Goal: Task Accomplishment & Management: Use online tool/utility

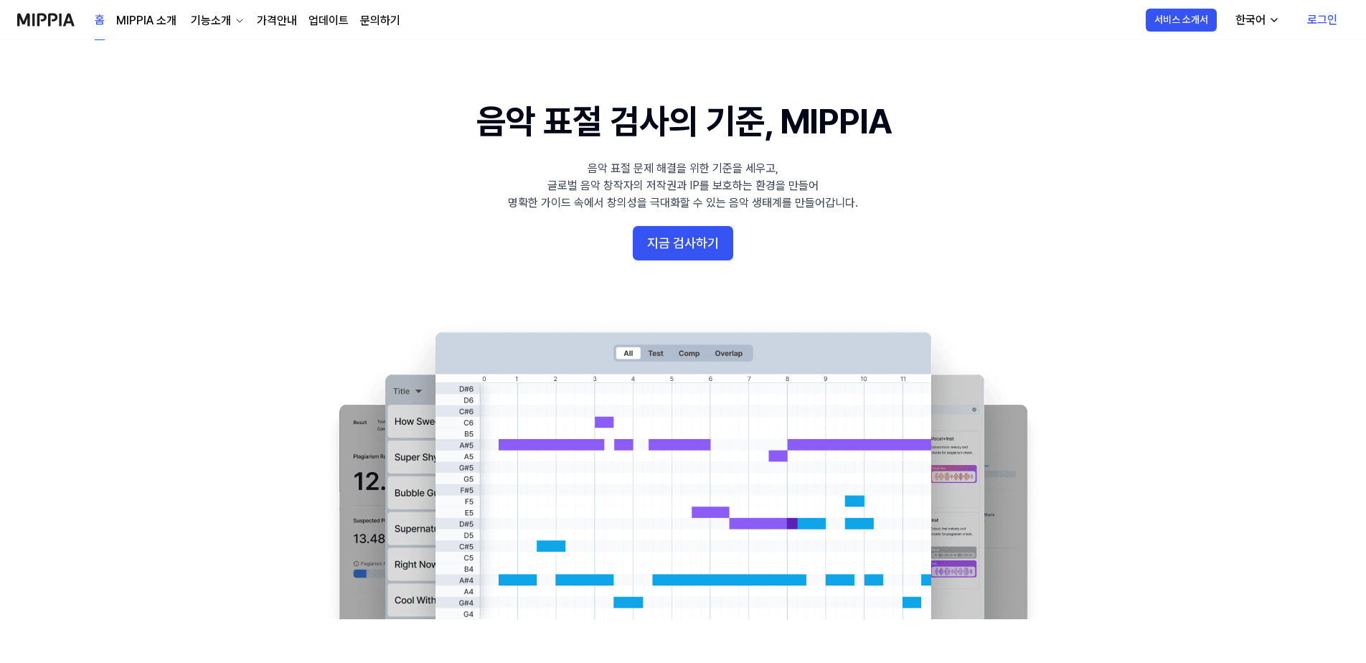
drag, startPoint x: 688, startPoint y: 223, endPoint x: 696, endPoint y: 243, distance: 20.9
click at [688, 223] on 배너 "음악 표절 검사의 기준, MIPPIA 음악 표절 문제 해결을 위한 기준을 세우고, 글로벌 음악 창작자의 저작권과 IP를 보호하는 환경을 만들어…" at bounding box center [682, 359] width 1033 height 522
click at [696, 243] on button "지금 검사하기" at bounding box center [683, 243] width 100 height 34
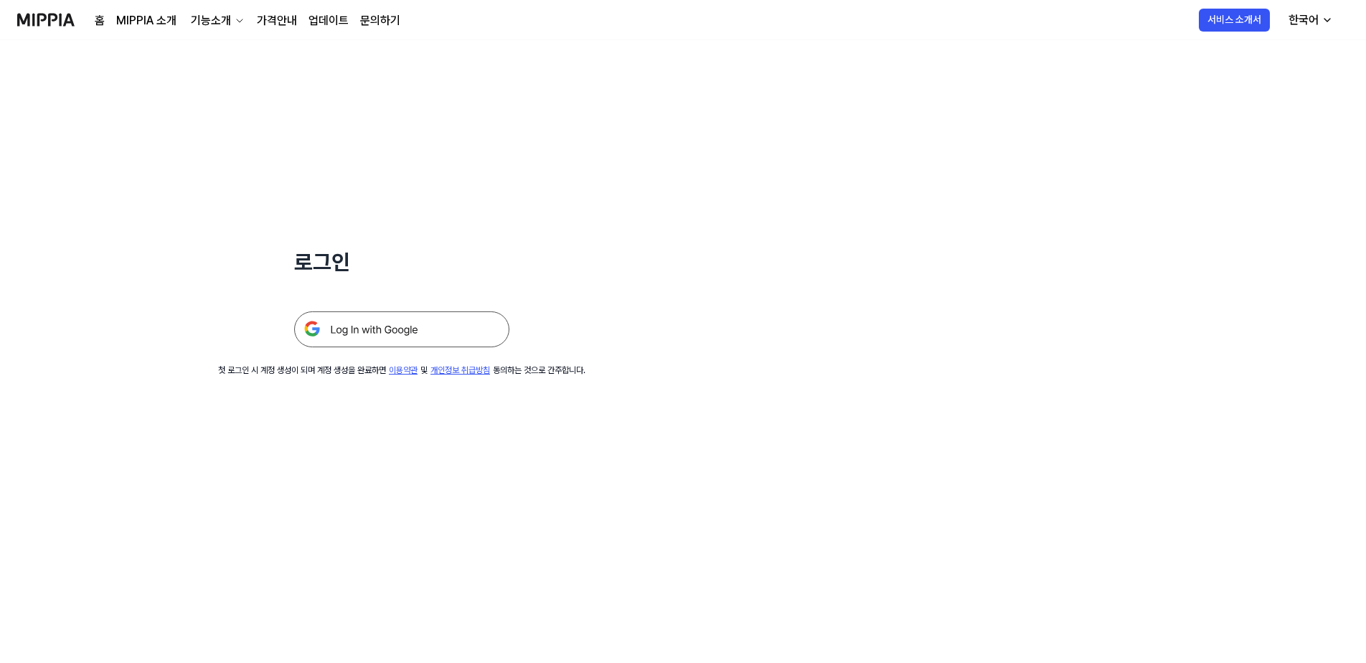
click at [400, 316] on img at bounding box center [401, 329] width 215 height 36
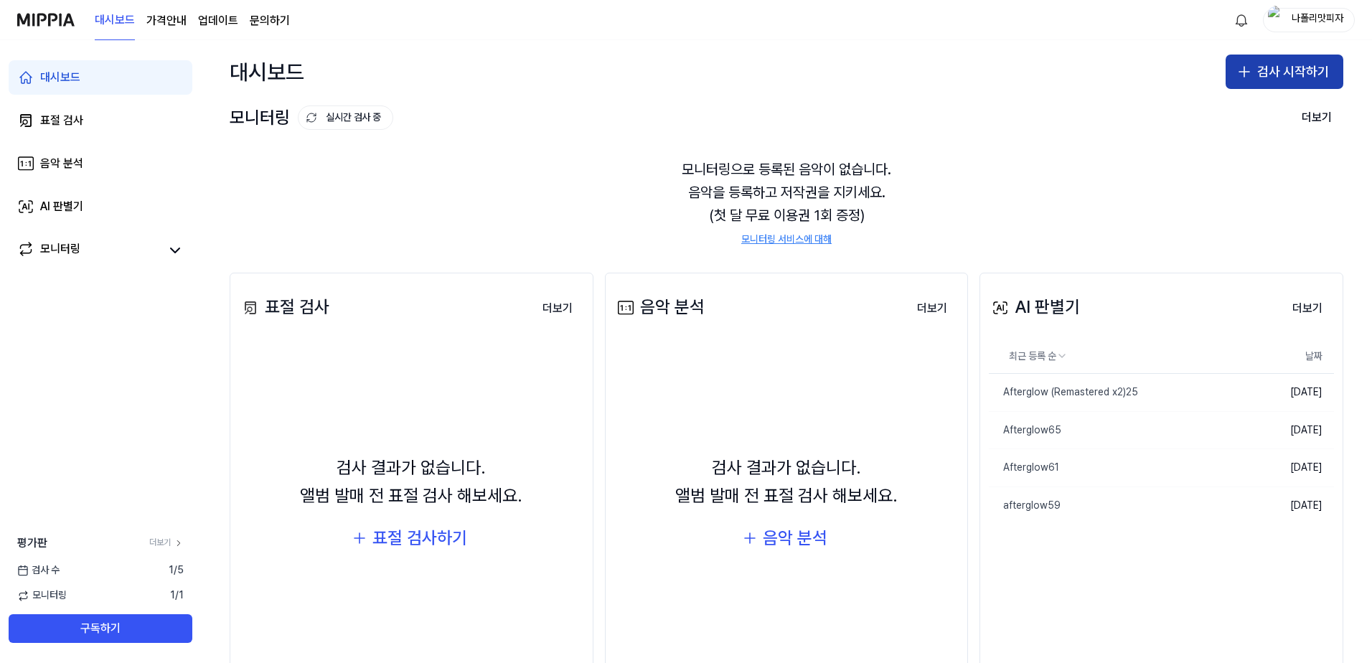
click at [1277, 71] on button "검사 시작하기" at bounding box center [1285, 72] width 118 height 34
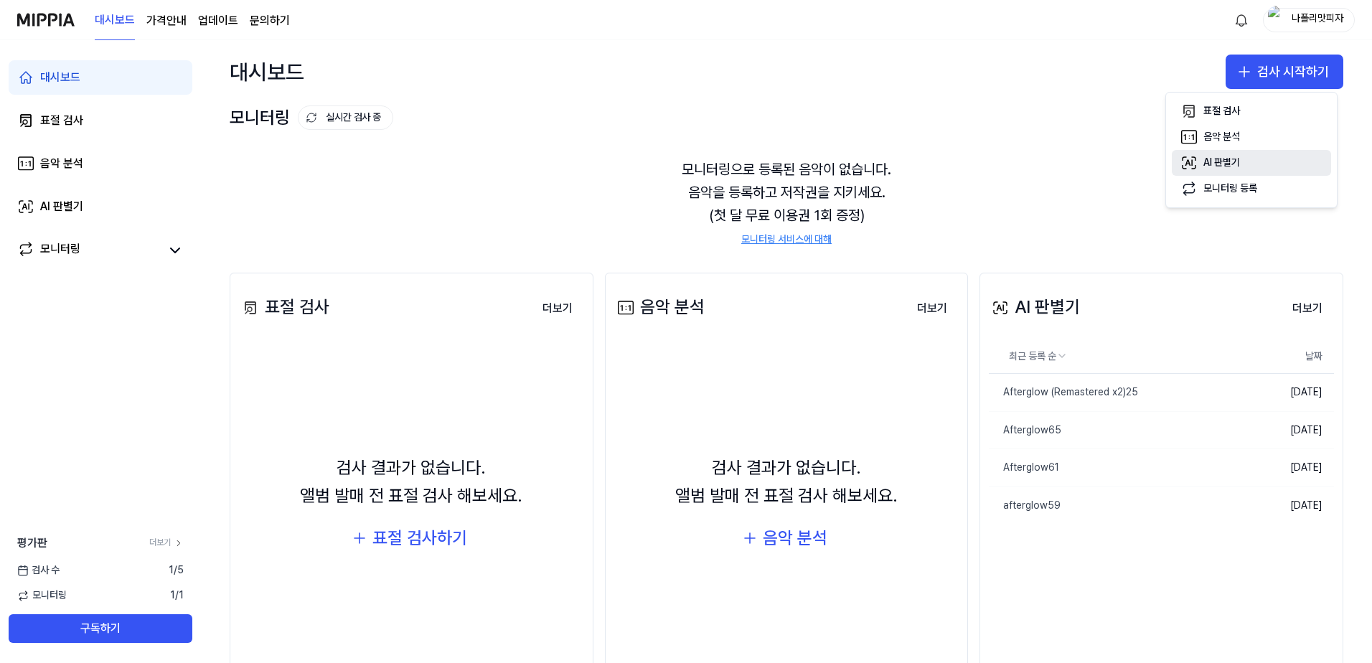
click at [1233, 163] on div "AI 판별기" at bounding box center [1221, 163] width 37 height 14
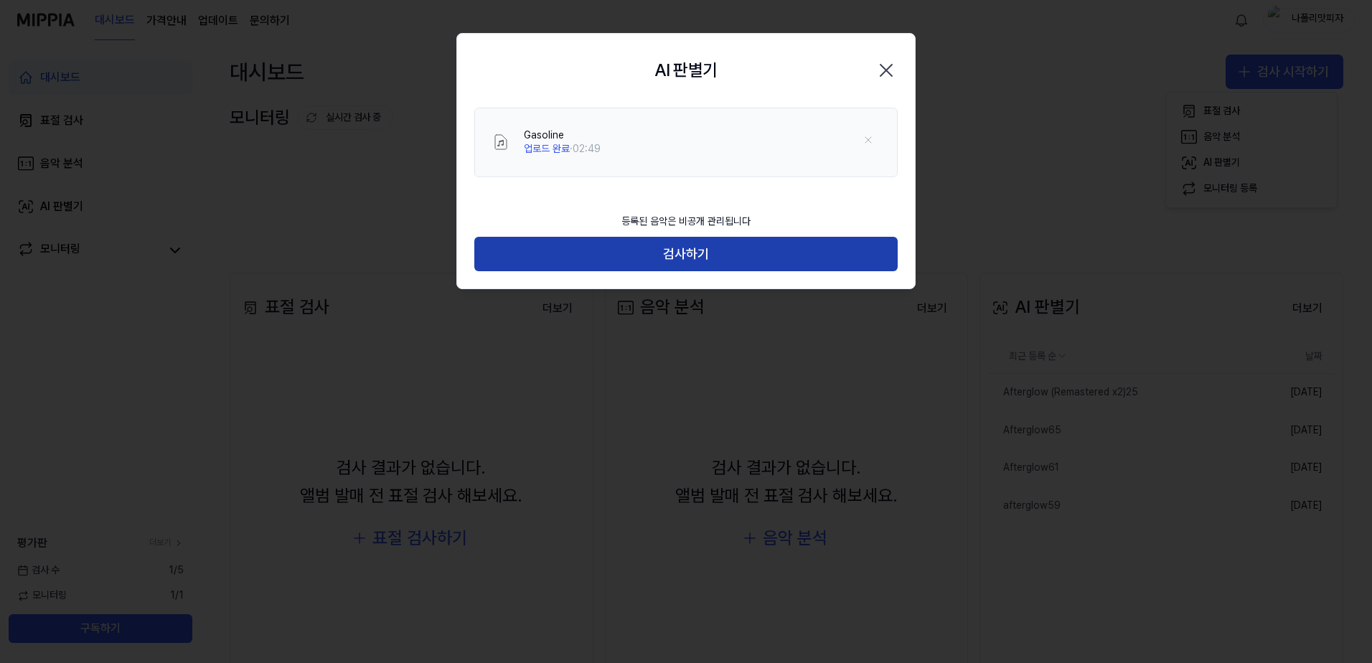
click at [711, 260] on button "검사하기" at bounding box center [685, 254] width 423 height 34
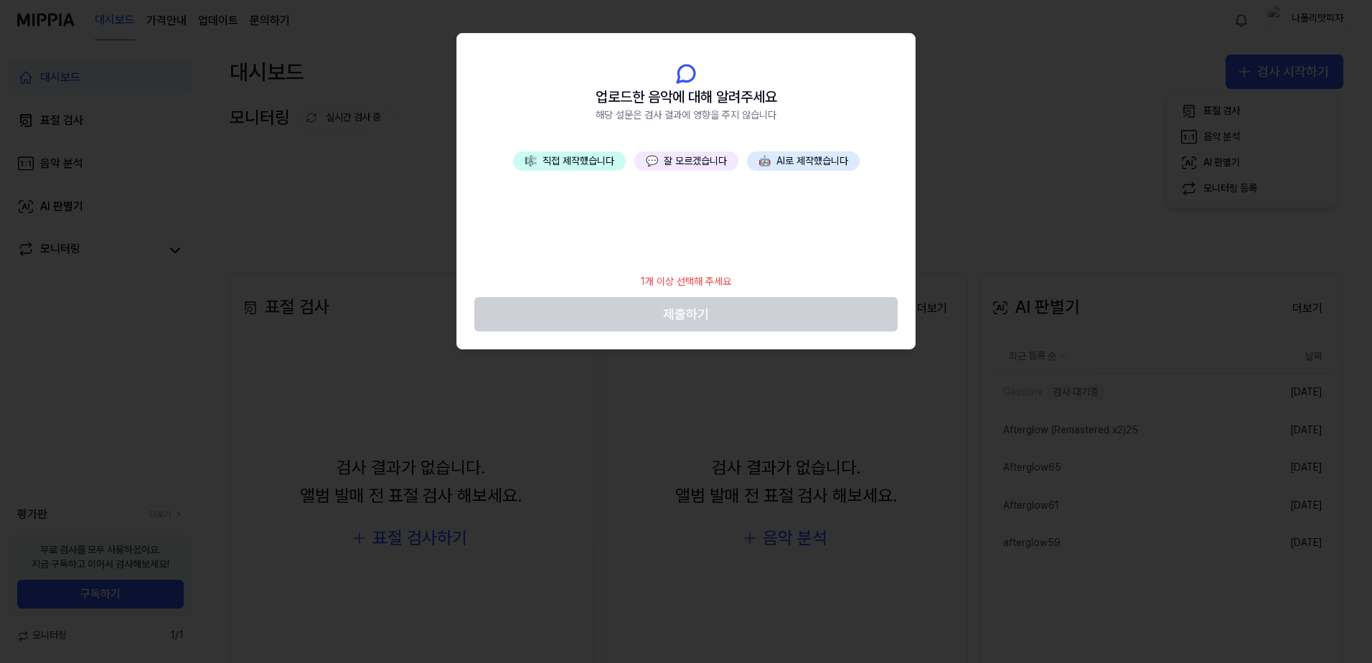
click at [802, 158] on button "🤖 AI로 제작했습니다" at bounding box center [803, 161] width 113 height 20
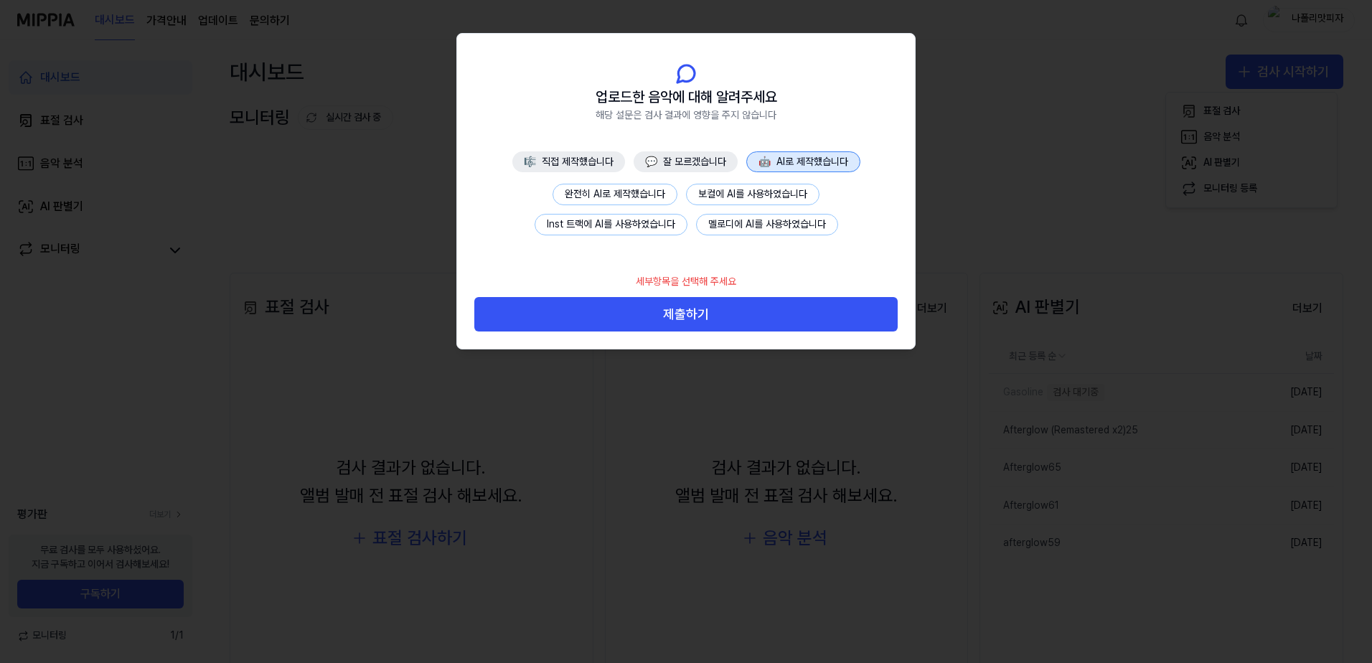
click at [638, 200] on button "완전히 AI로 제작했습니다" at bounding box center [615, 195] width 125 height 22
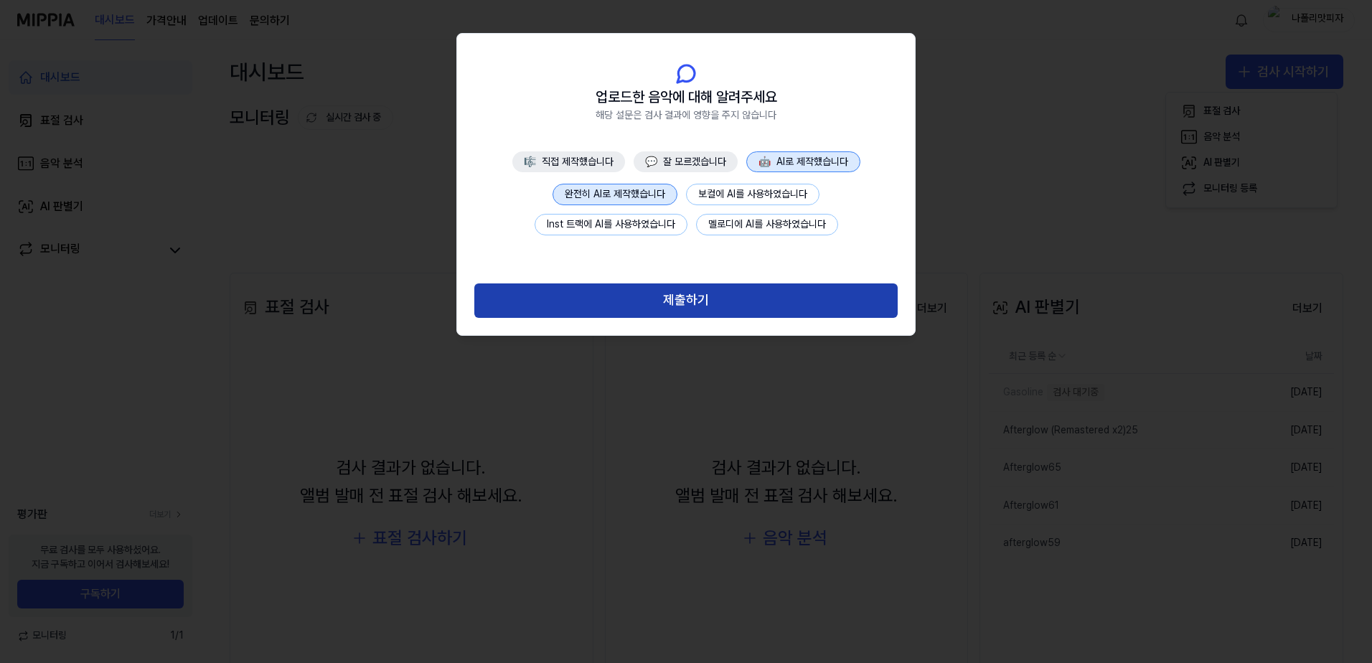
click at [677, 294] on button "제출하기" at bounding box center [685, 300] width 423 height 34
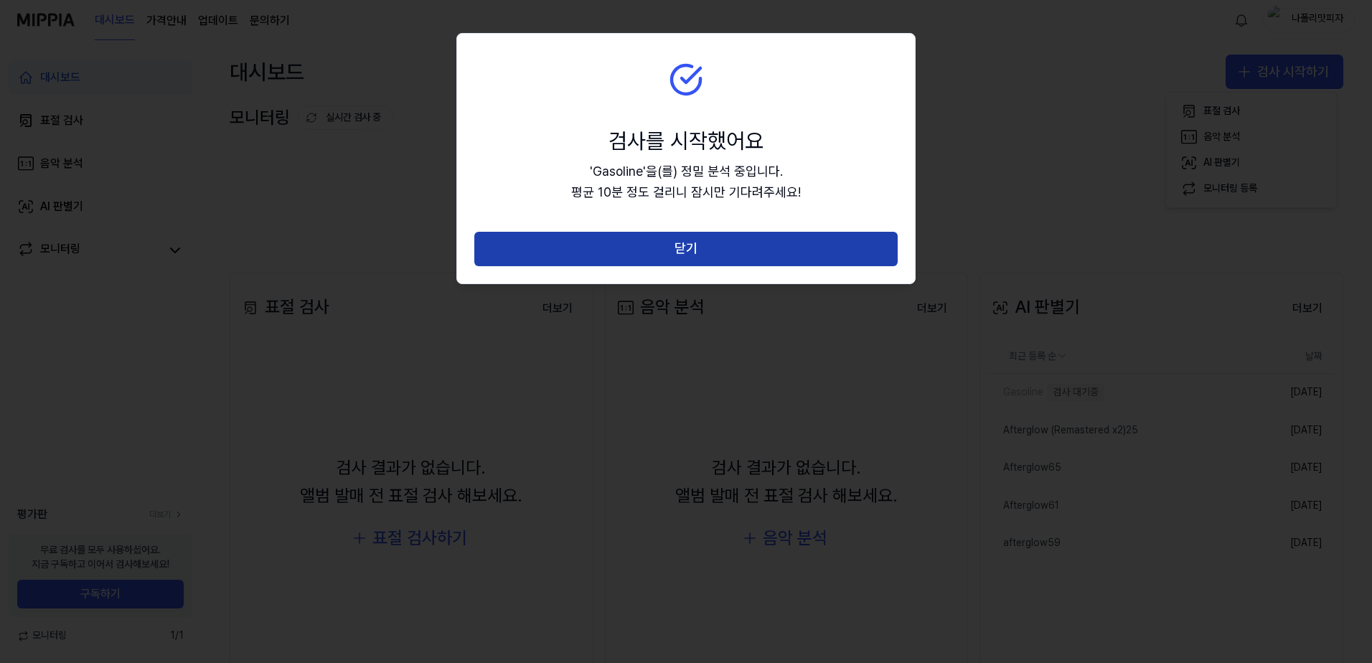
click at [693, 248] on button "닫기" at bounding box center [685, 249] width 423 height 34
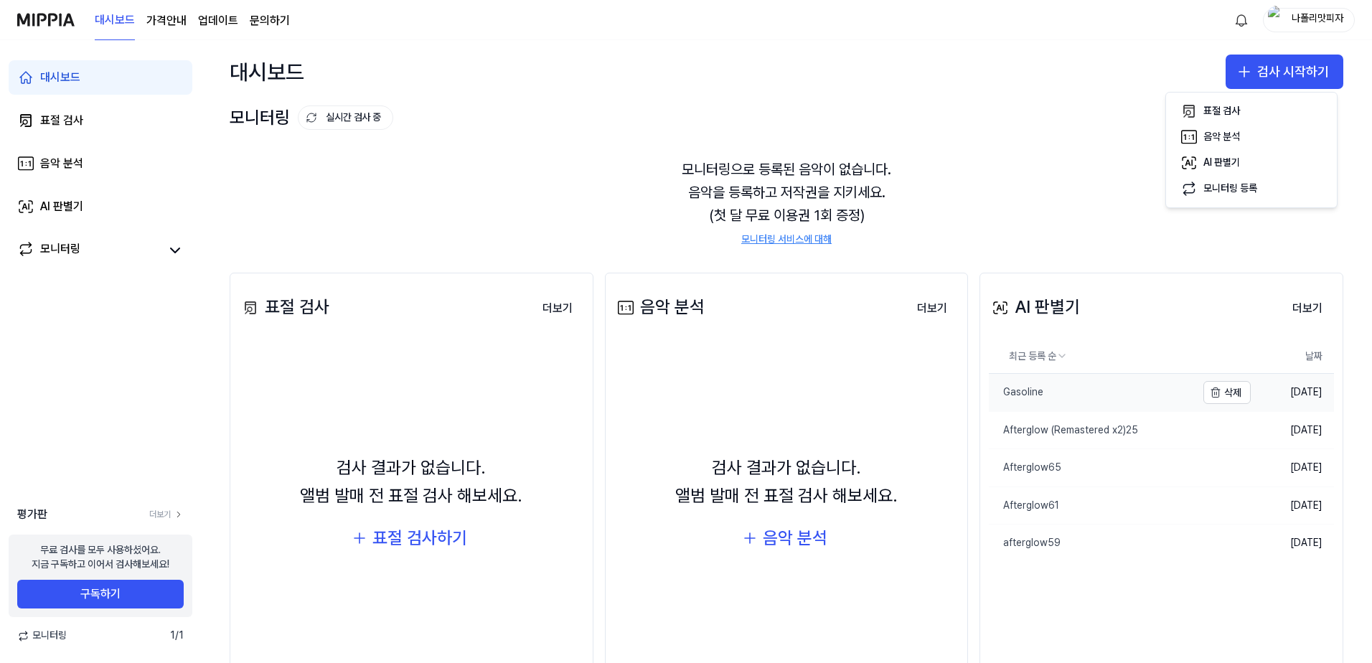
click at [1043, 393] on link "Gasoline" at bounding box center [1092, 392] width 207 height 37
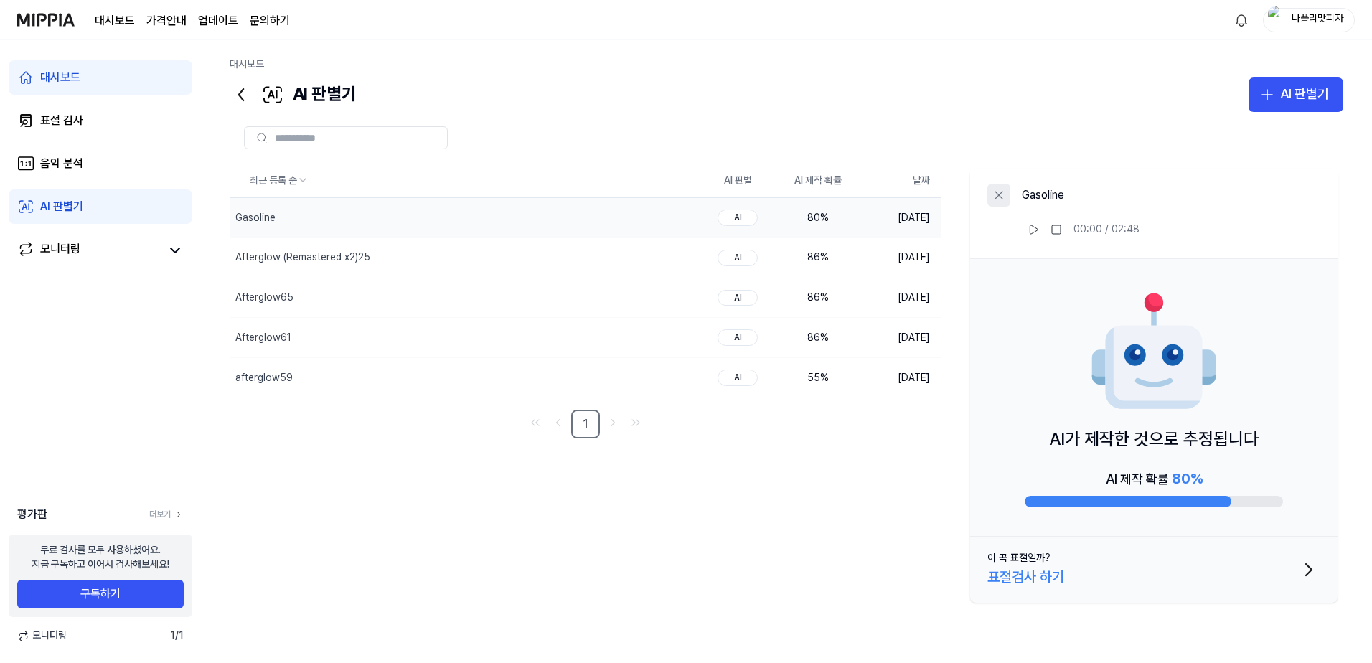
click at [993, 194] on icon at bounding box center [999, 195] width 14 height 14
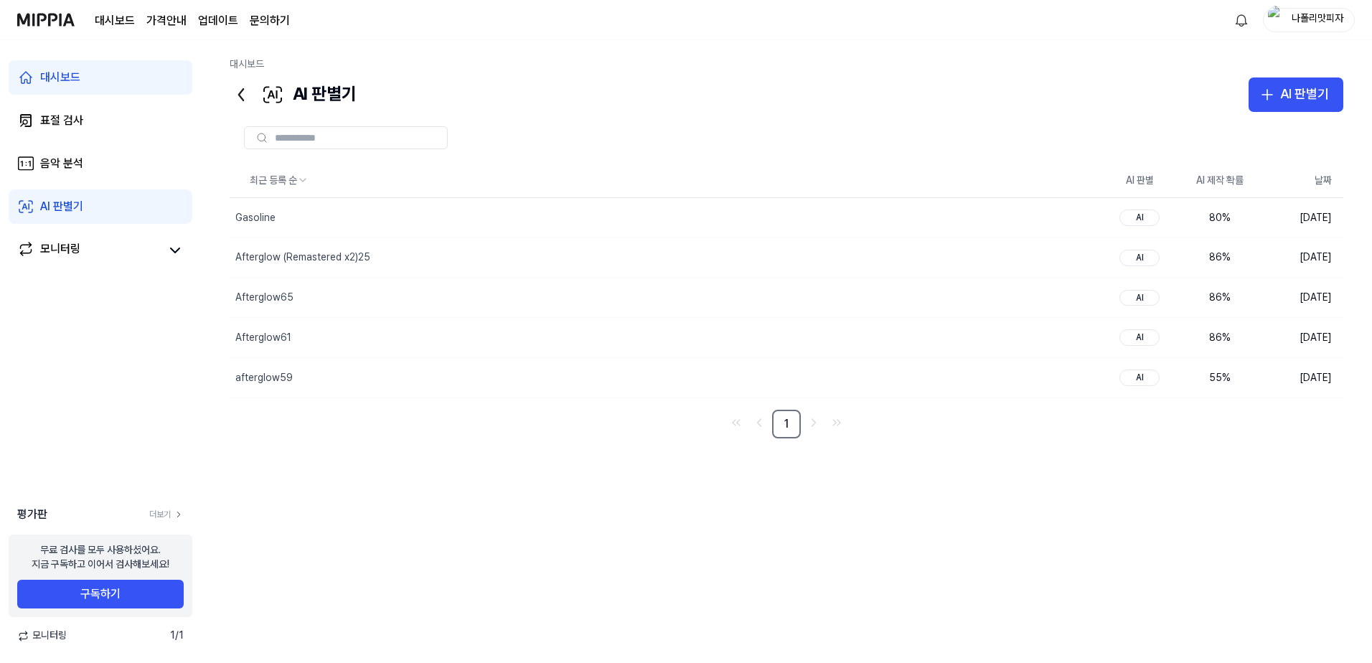
click at [1297, 22] on div "나폴리맛피자" at bounding box center [1317, 19] width 56 height 16
click at [1220, 128] on button "로그아웃" at bounding box center [1262, 126] width 165 height 14
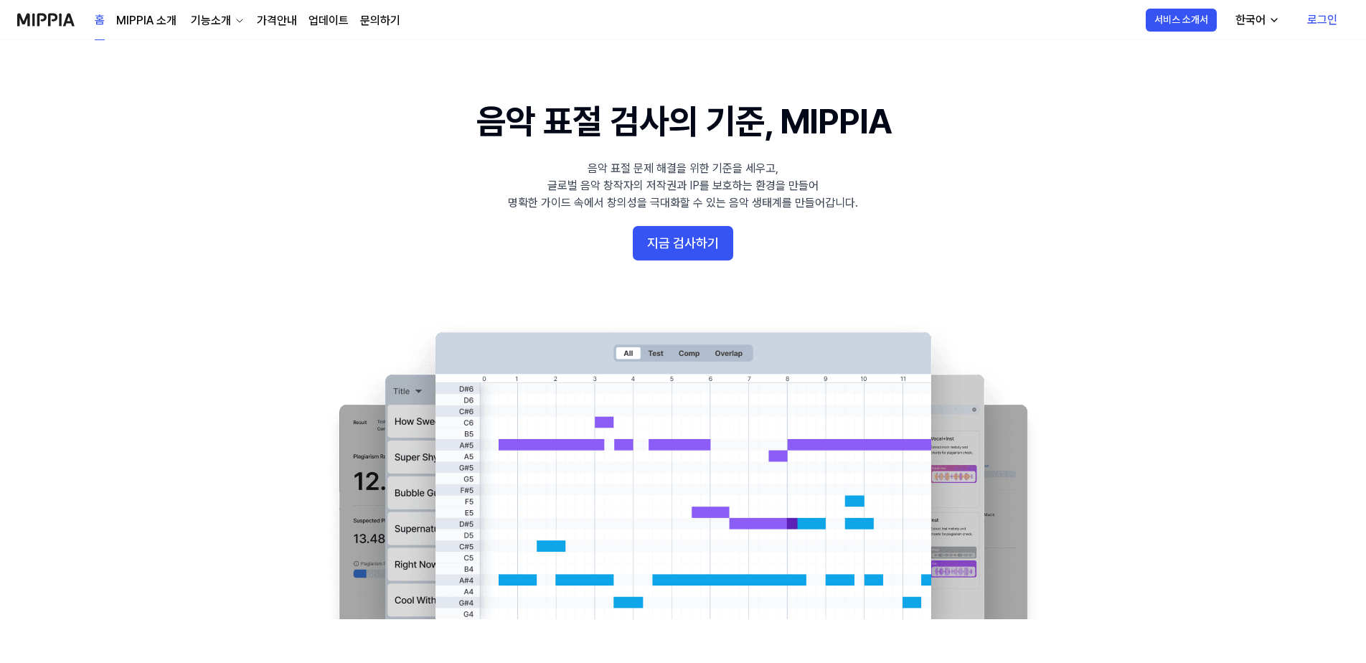
click at [1317, 18] on link "로그인" at bounding box center [1322, 20] width 53 height 40
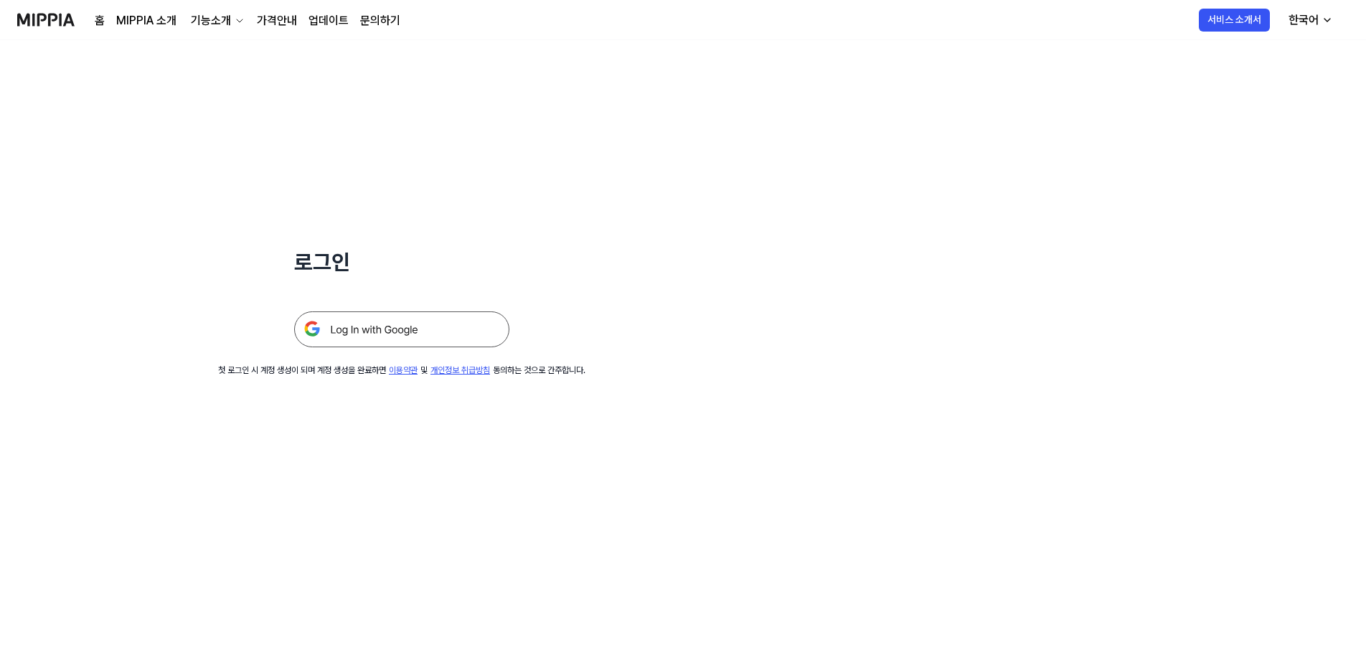
click at [400, 337] on img at bounding box center [401, 329] width 215 height 36
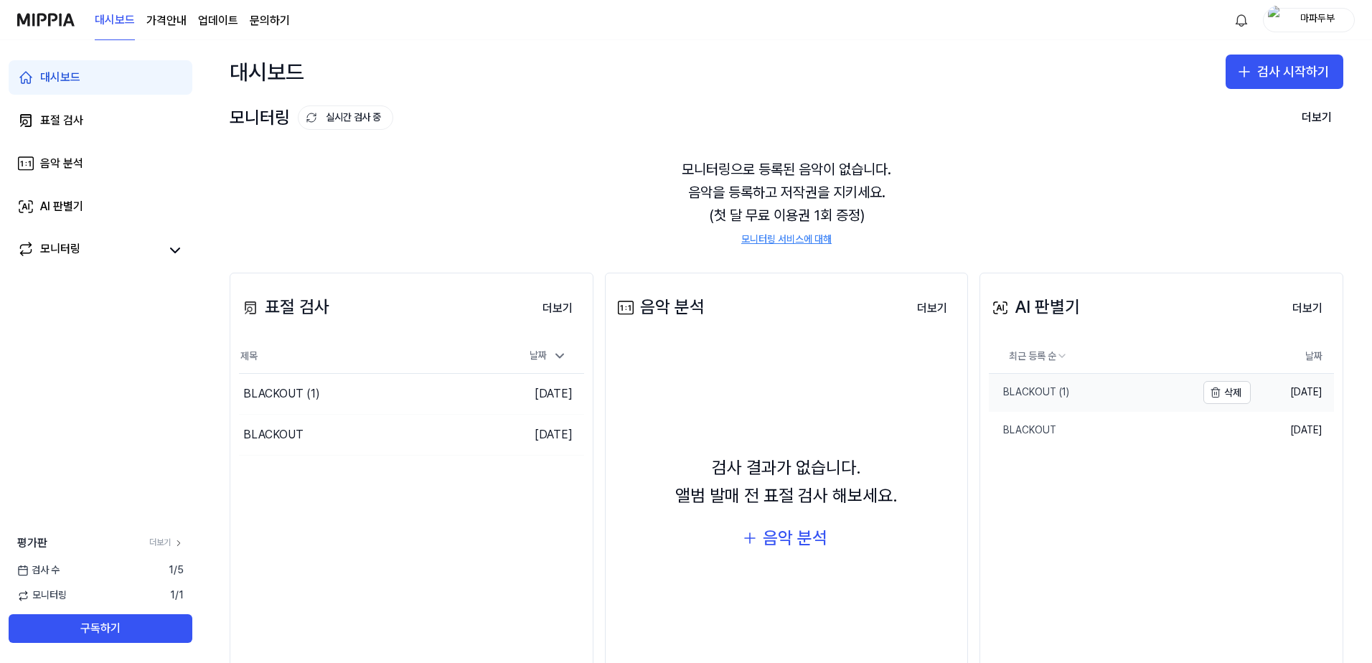
click at [1061, 398] on div "BLACKOUT (1)" at bounding box center [1029, 392] width 80 height 14
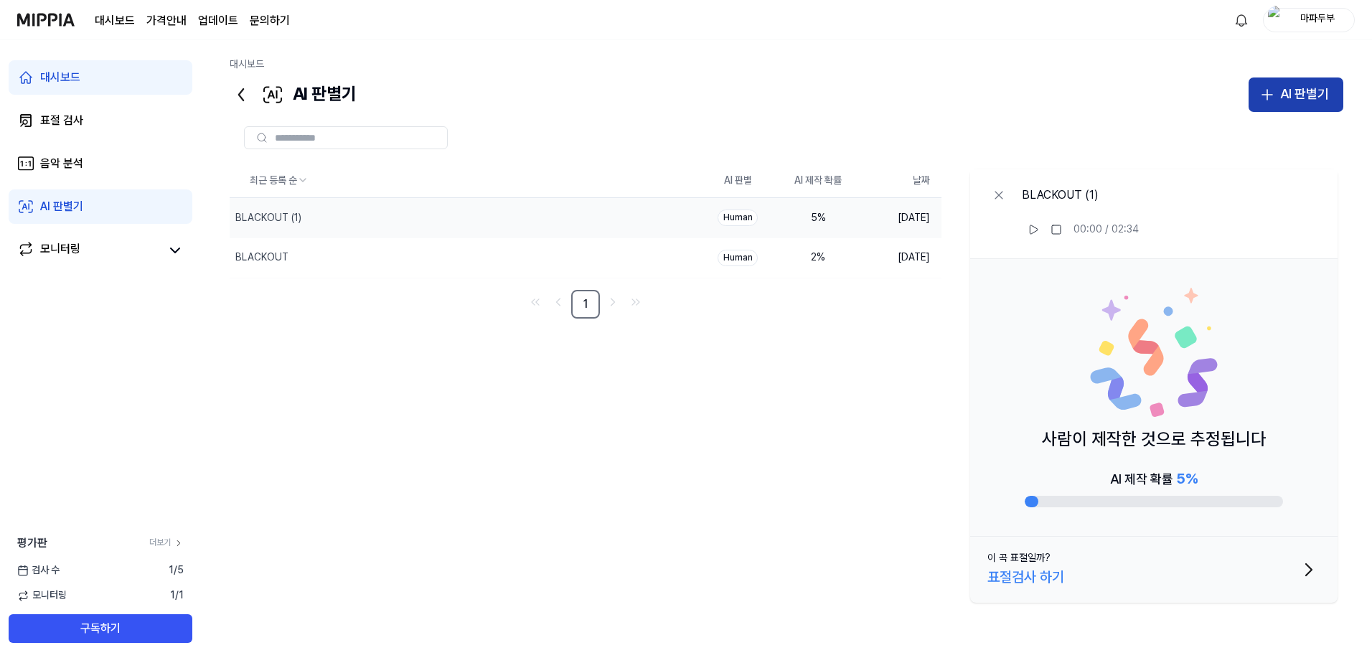
click at [1290, 100] on div "AI 판별기" at bounding box center [1304, 94] width 49 height 21
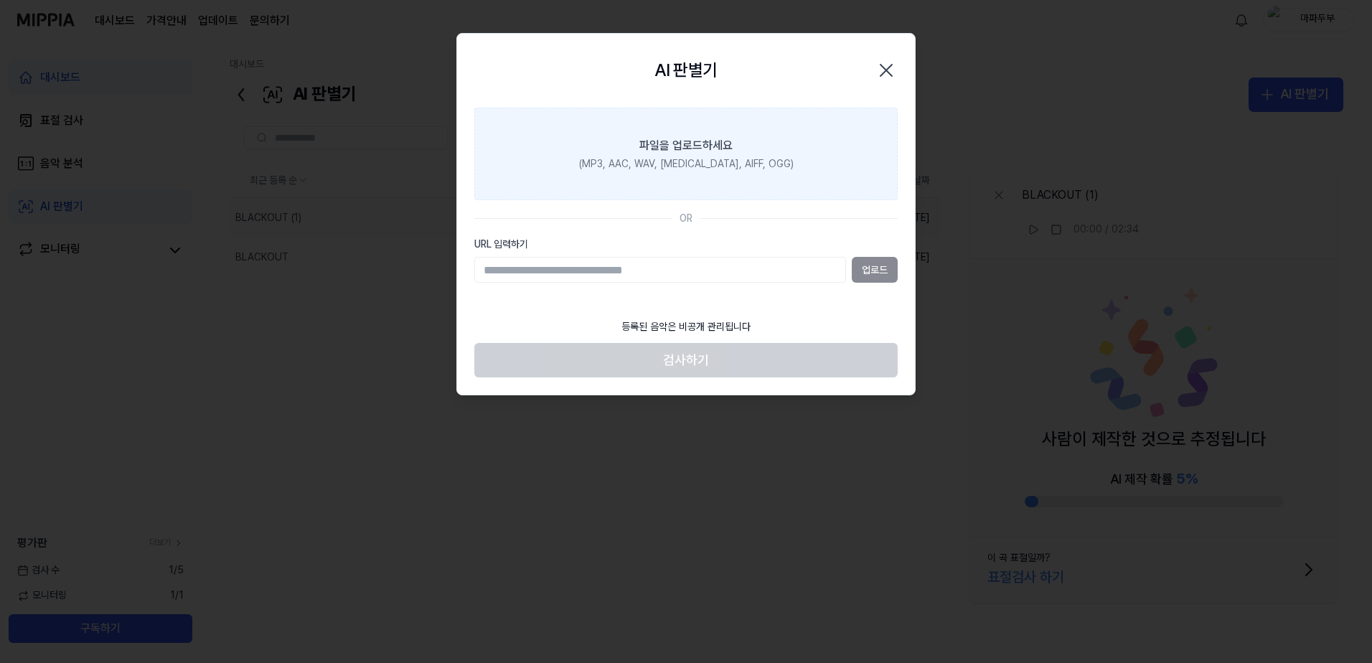
click at [708, 131] on label "파일을 업로드하세요 (MP3, AAC, WAV, [MEDICAL_DATA], AIFF, OGG)" at bounding box center [685, 154] width 423 height 93
click at [0, 0] on input "파일을 업로드하세요 (MP3, AAC, WAV, [MEDICAL_DATA], AIFF, OGG)" at bounding box center [0, 0] width 0 height 0
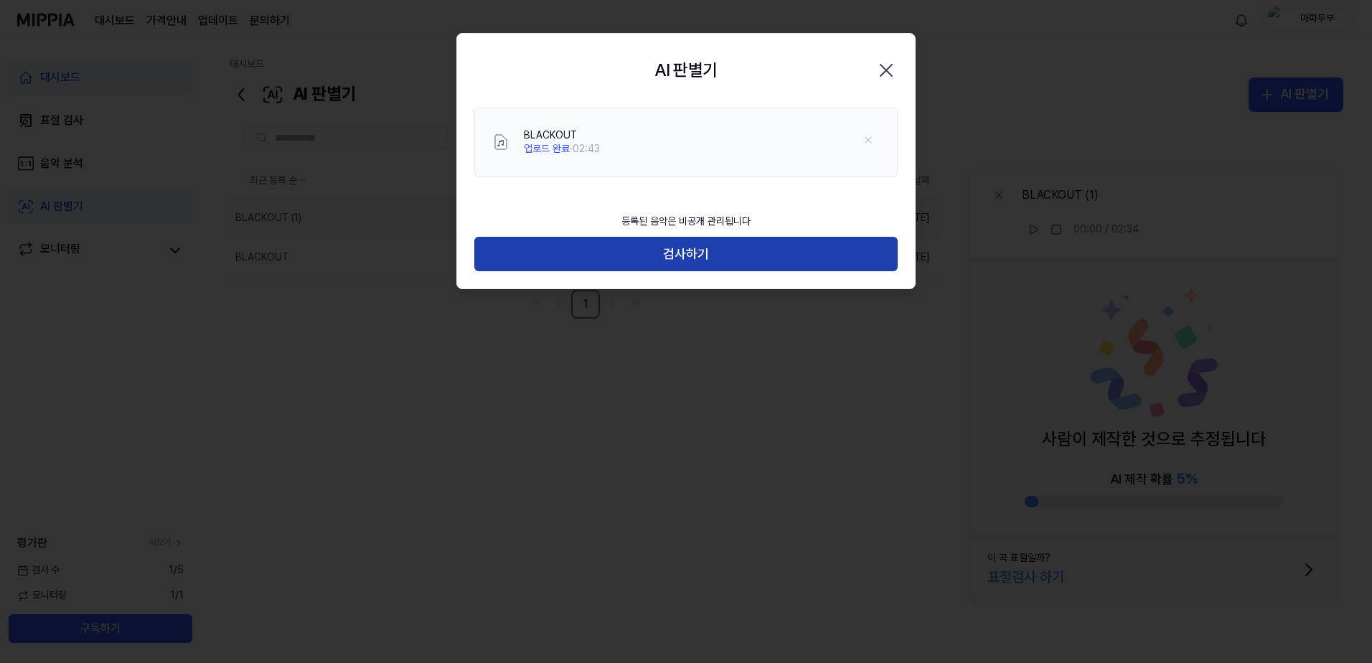
click at [735, 253] on button "검사하기" at bounding box center [685, 254] width 423 height 34
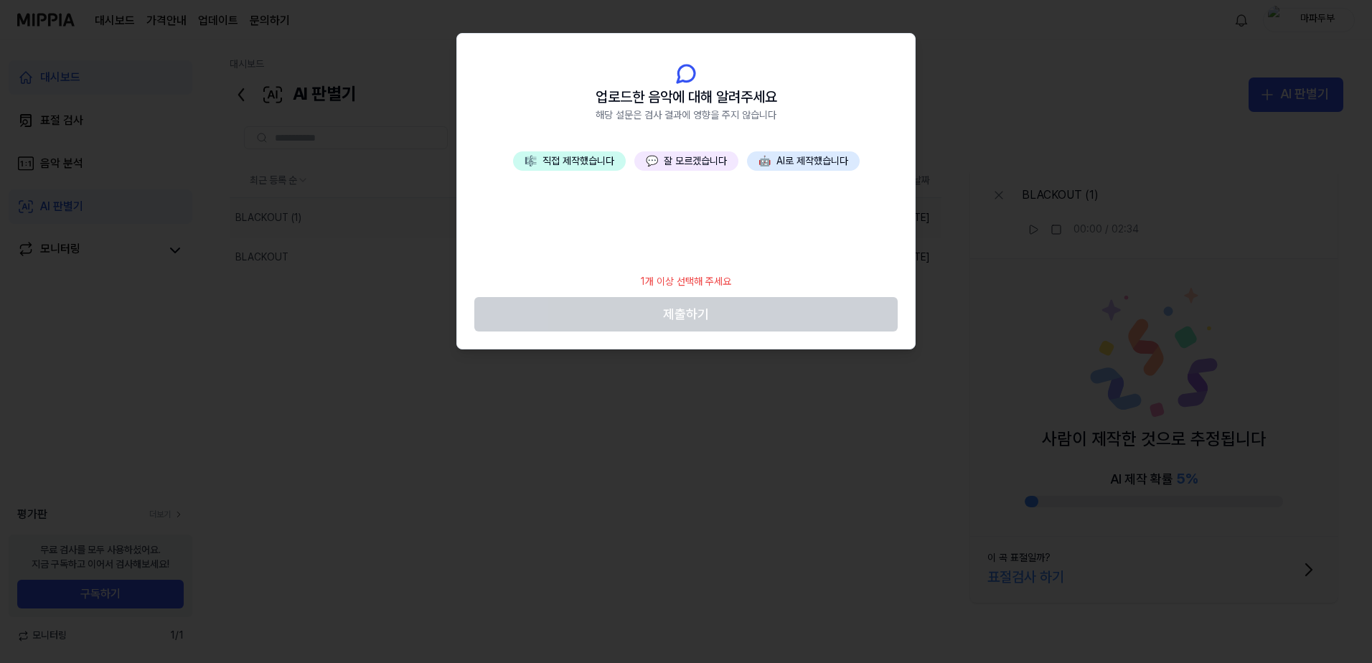
click at [546, 165] on button "🎼 직접 제작했습니다" at bounding box center [569, 161] width 113 height 20
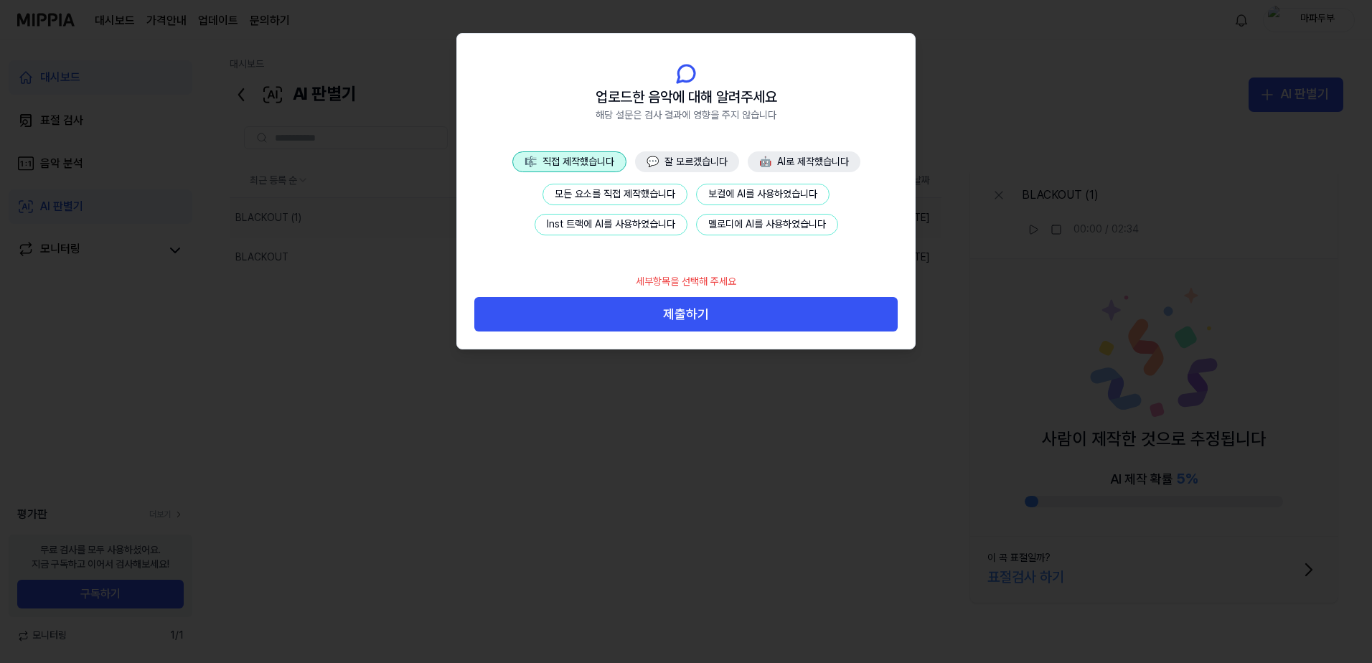
click at [661, 197] on button "모든 요소를 직접 제작했습니다" at bounding box center [614, 195] width 145 height 22
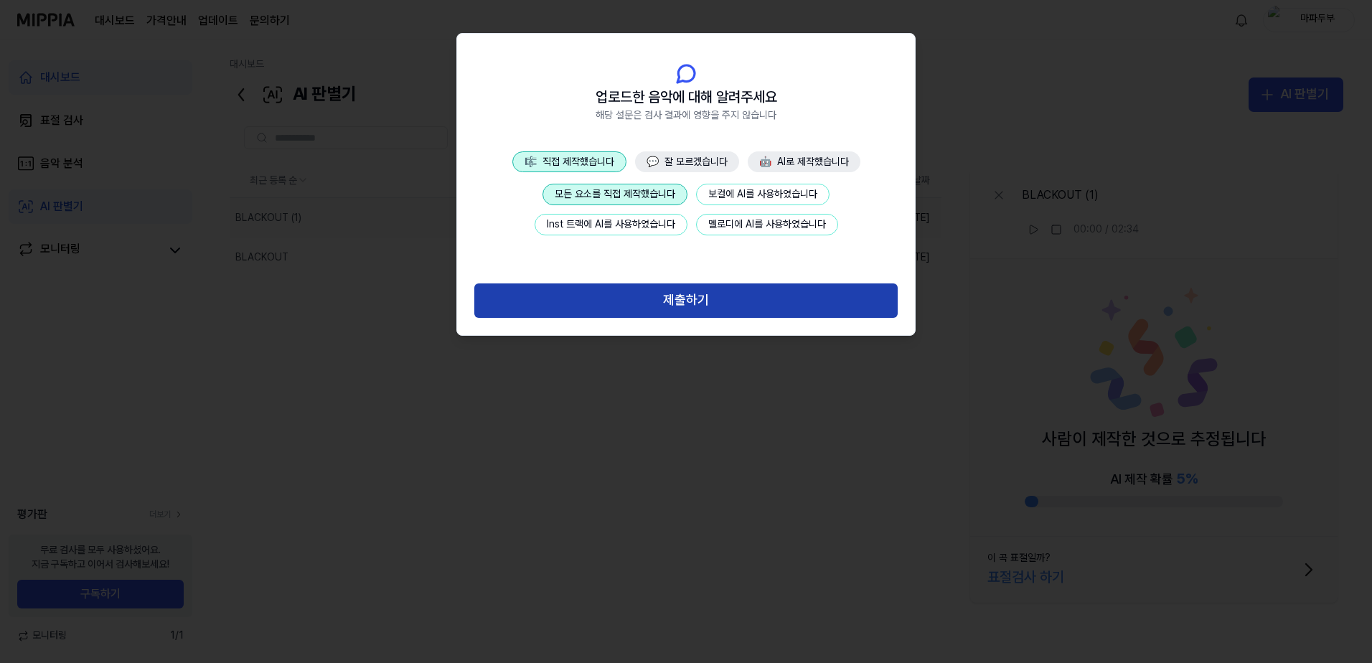
click at [713, 297] on button "제출하기" at bounding box center [685, 300] width 423 height 34
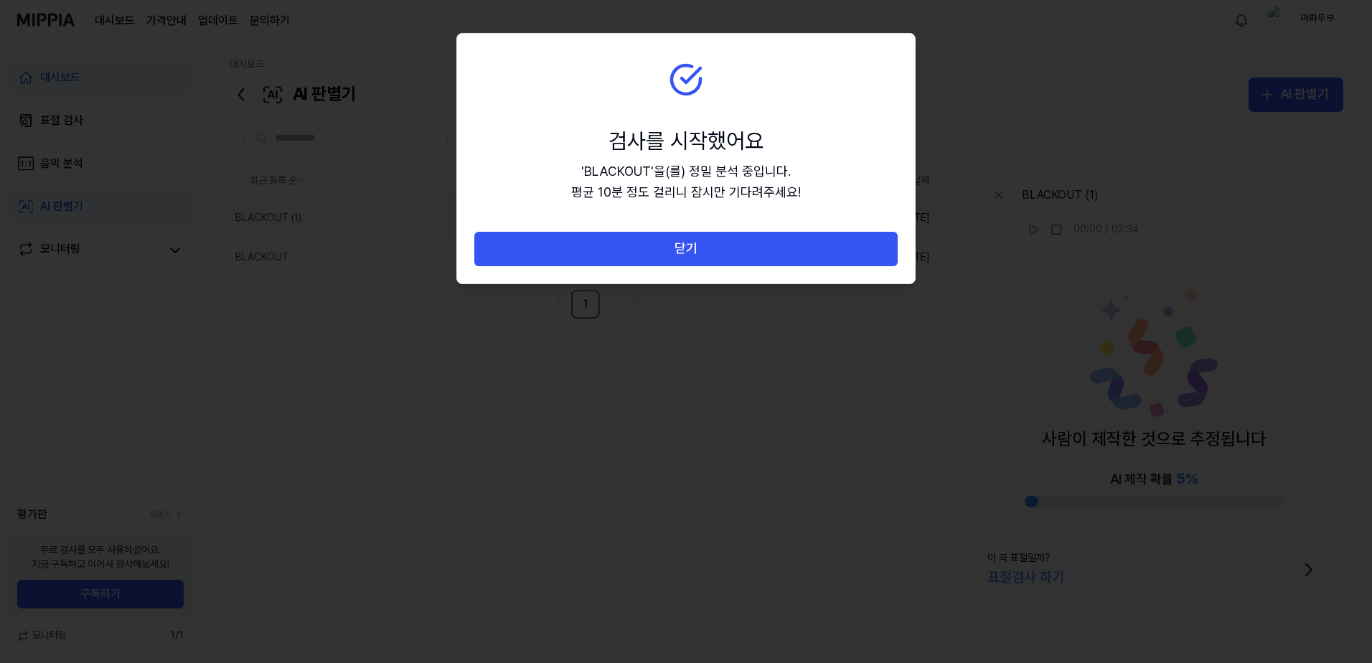
click at [699, 222] on section "검사를 시작했어요 ' BLACKOUT ' 을(를) 정밀 분석 중입니다. 평균 10분 정도 걸리니 잠시만 기다려주세요!" at bounding box center [686, 133] width 458 height 198
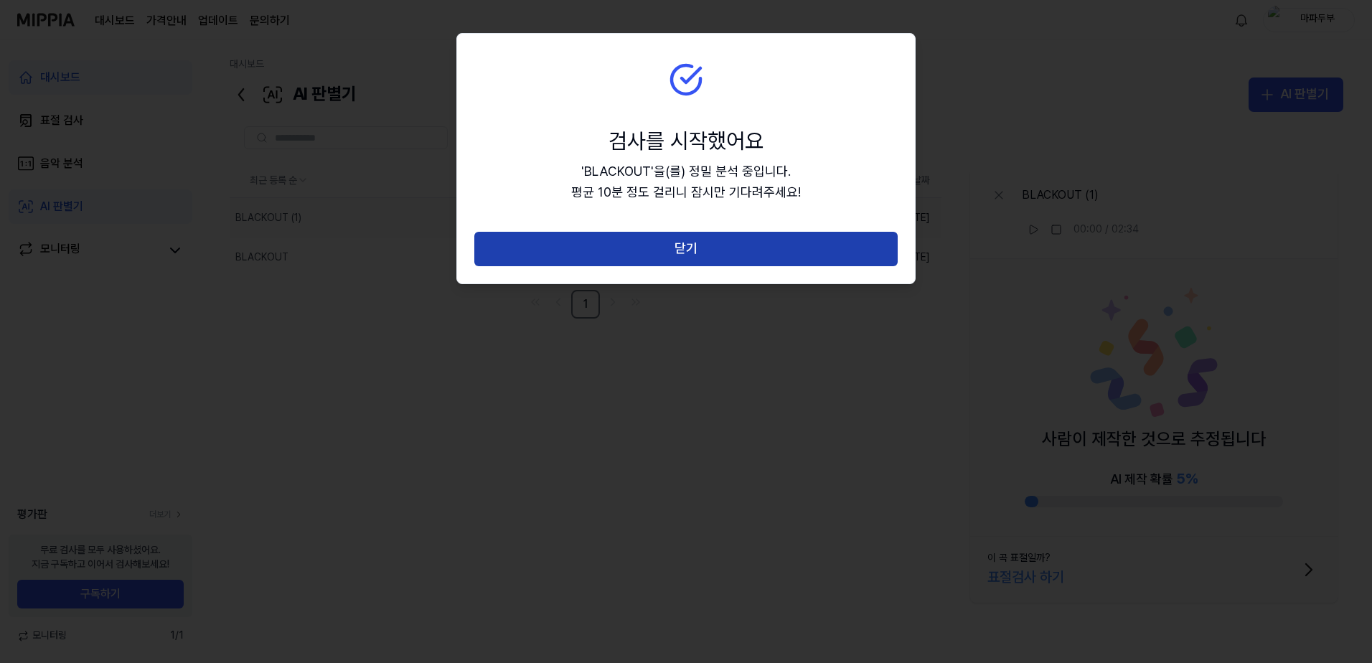
click at [694, 244] on button "닫기" at bounding box center [685, 249] width 423 height 34
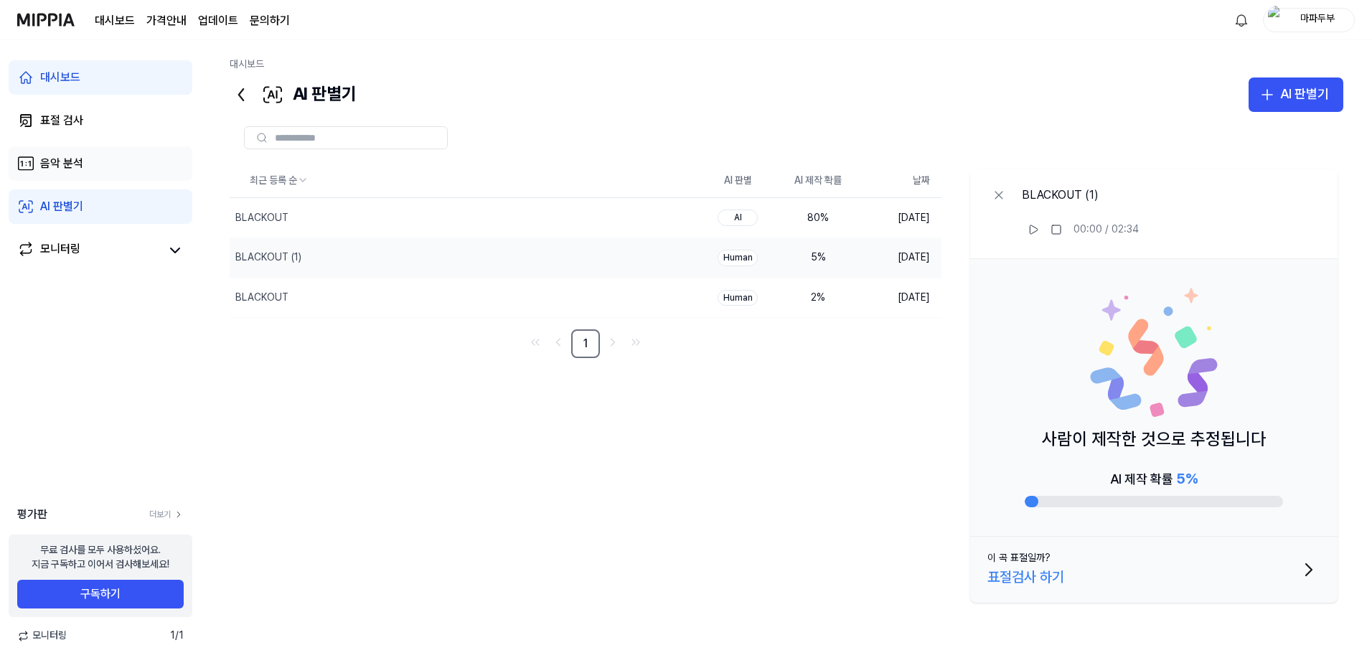
click at [101, 176] on link "음악 분석" at bounding box center [101, 163] width 184 height 34
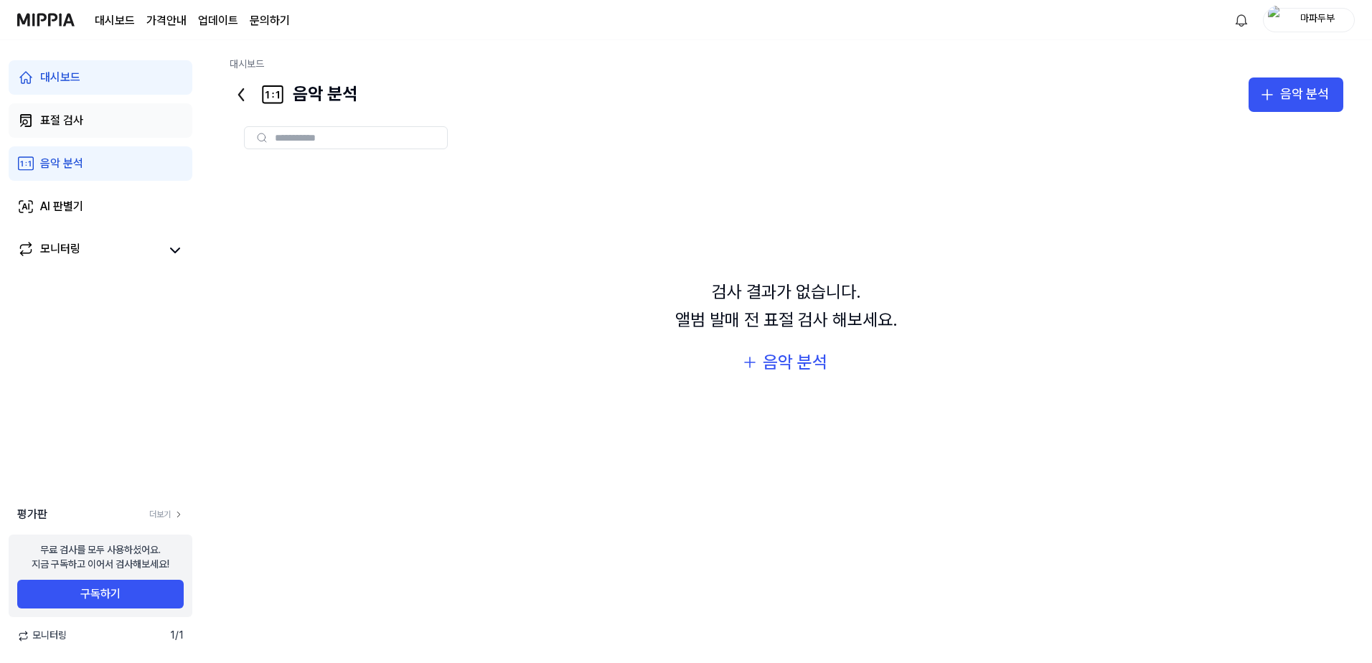
click at [105, 126] on link "표절 검사" at bounding box center [101, 120] width 184 height 34
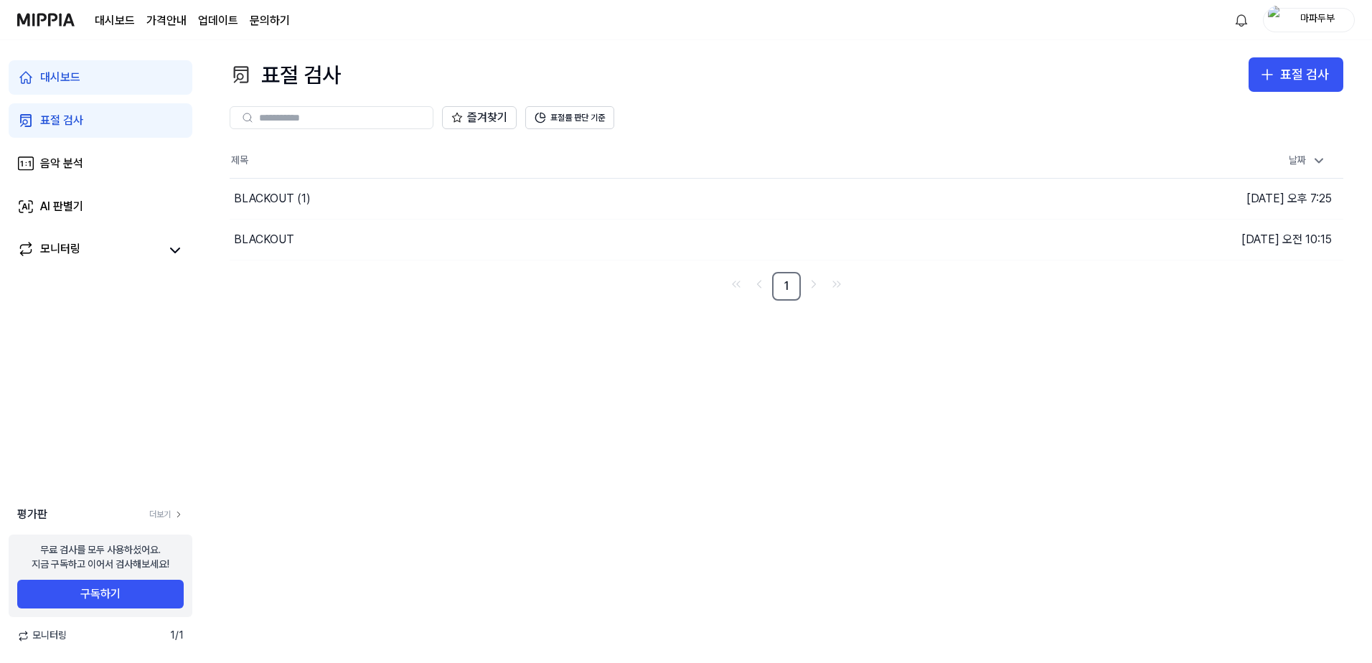
click at [96, 66] on link "대시보드" at bounding box center [101, 77] width 184 height 34
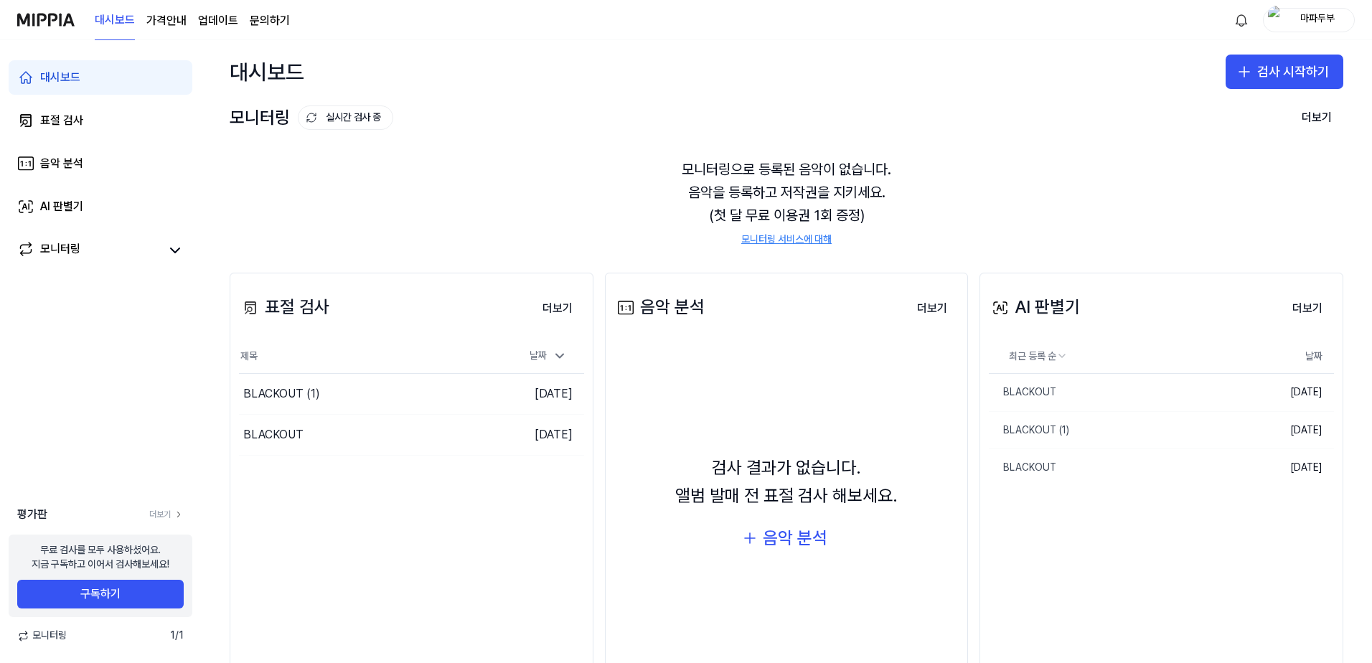
click at [69, 21] on img at bounding box center [45, 19] width 57 height 39
click at [1320, 15] on div "마파두부" at bounding box center [1317, 19] width 56 height 16
click at [1299, 14] on div "마파두부" at bounding box center [1317, 19] width 56 height 16
click at [1292, 19] on div "마파두부" at bounding box center [1317, 19] width 56 height 16
click at [1216, 122] on button "로그아웃" at bounding box center [1262, 126] width 165 height 14
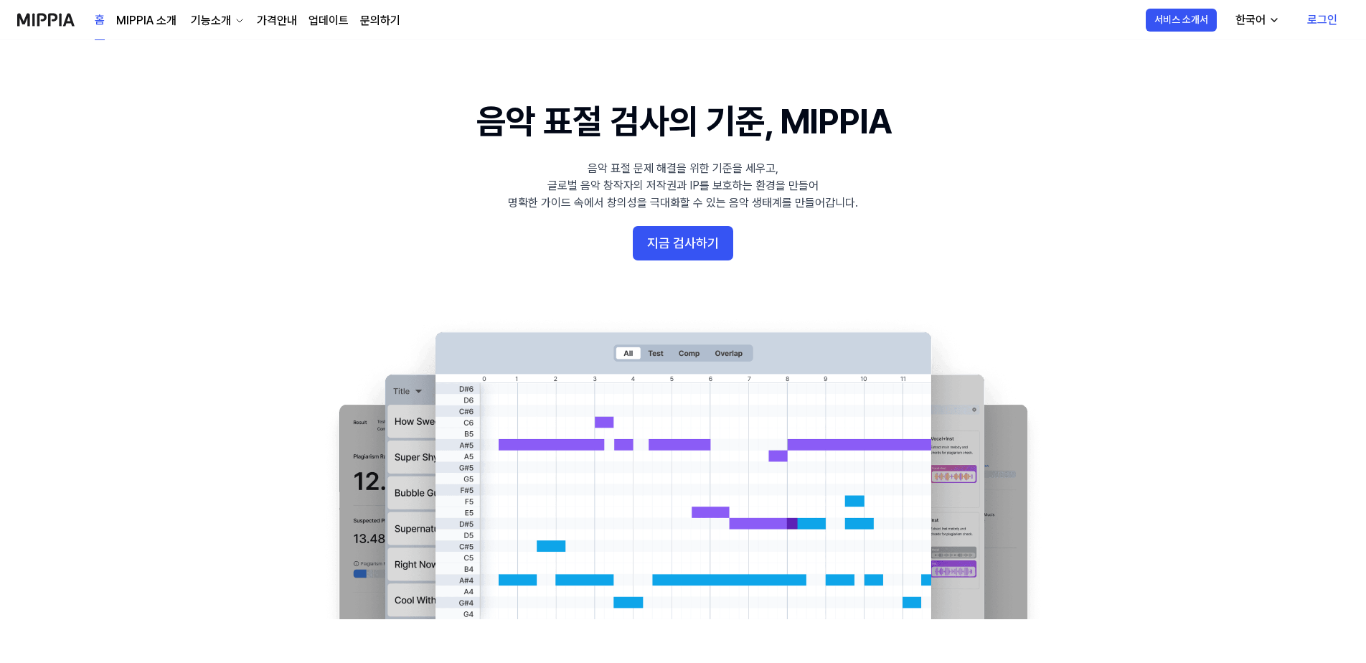
click at [1318, 17] on link "로그인" at bounding box center [1322, 20] width 53 height 40
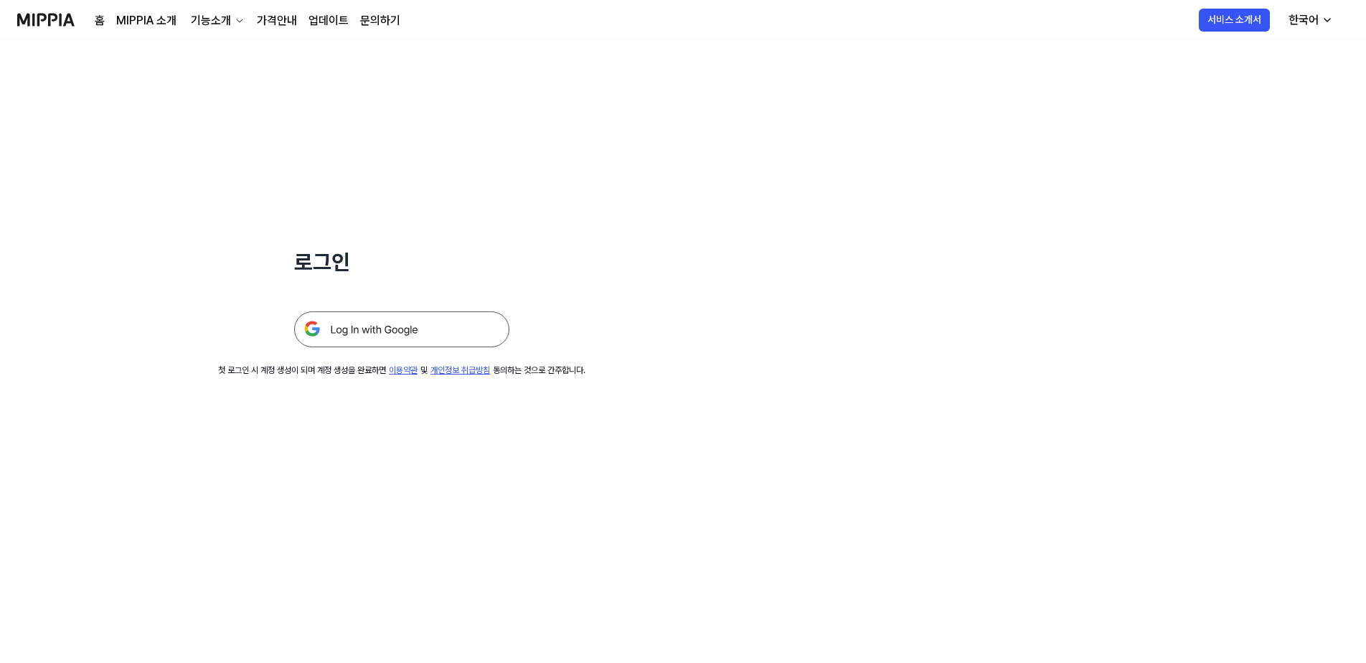
click at [405, 335] on img at bounding box center [401, 329] width 215 height 36
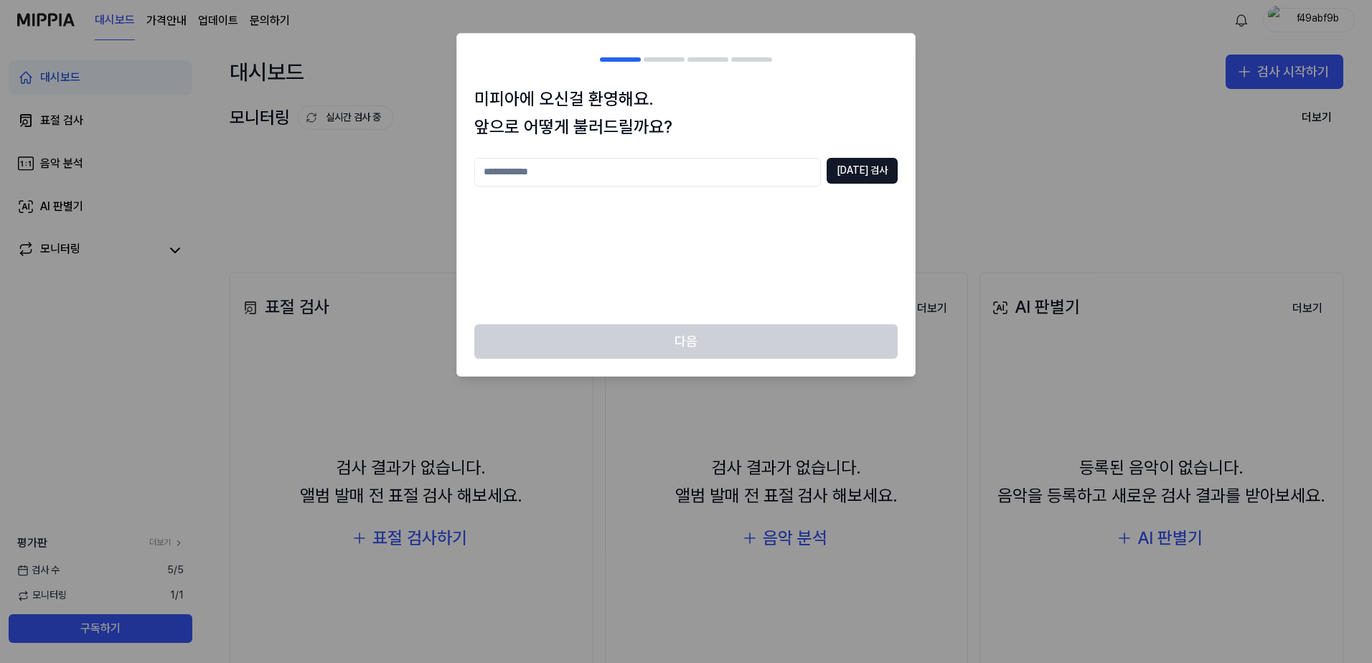
click at [621, 181] on input "text" at bounding box center [647, 172] width 347 height 29
type input "****"
click at [865, 170] on button "[DATE] 검사" at bounding box center [862, 171] width 71 height 26
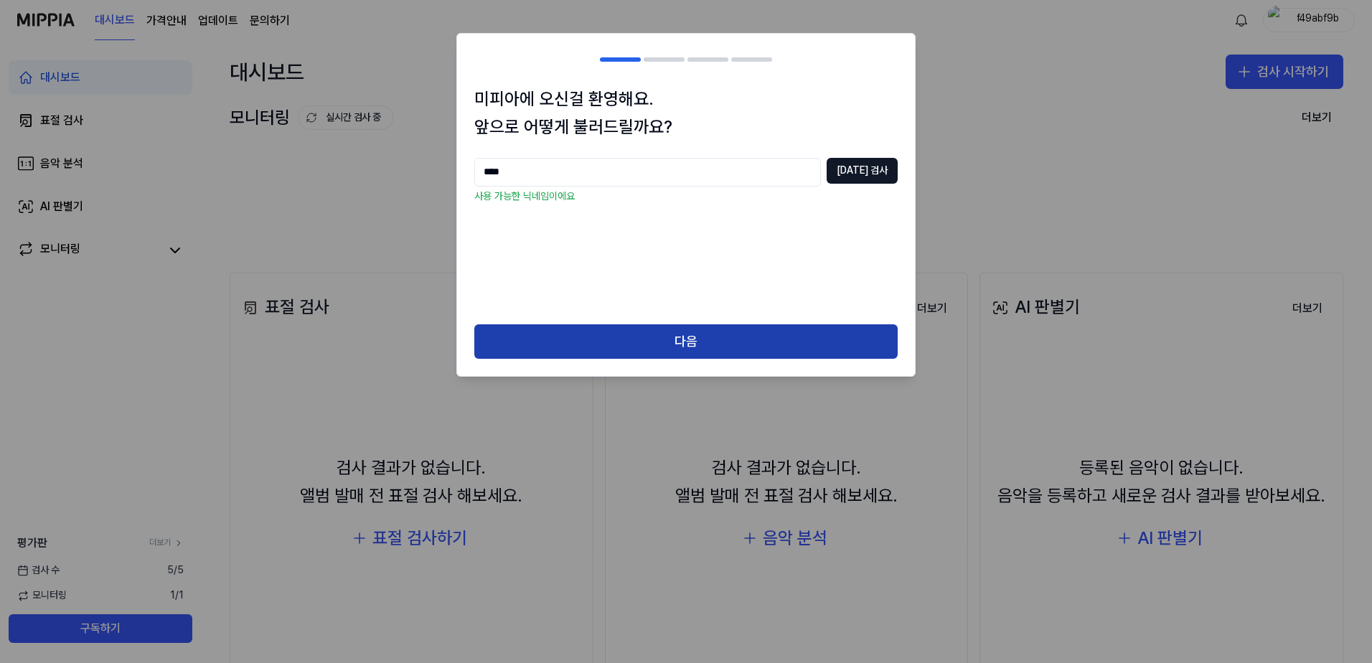
click at [736, 335] on button "다음" at bounding box center [685, 341] width 423 height 34
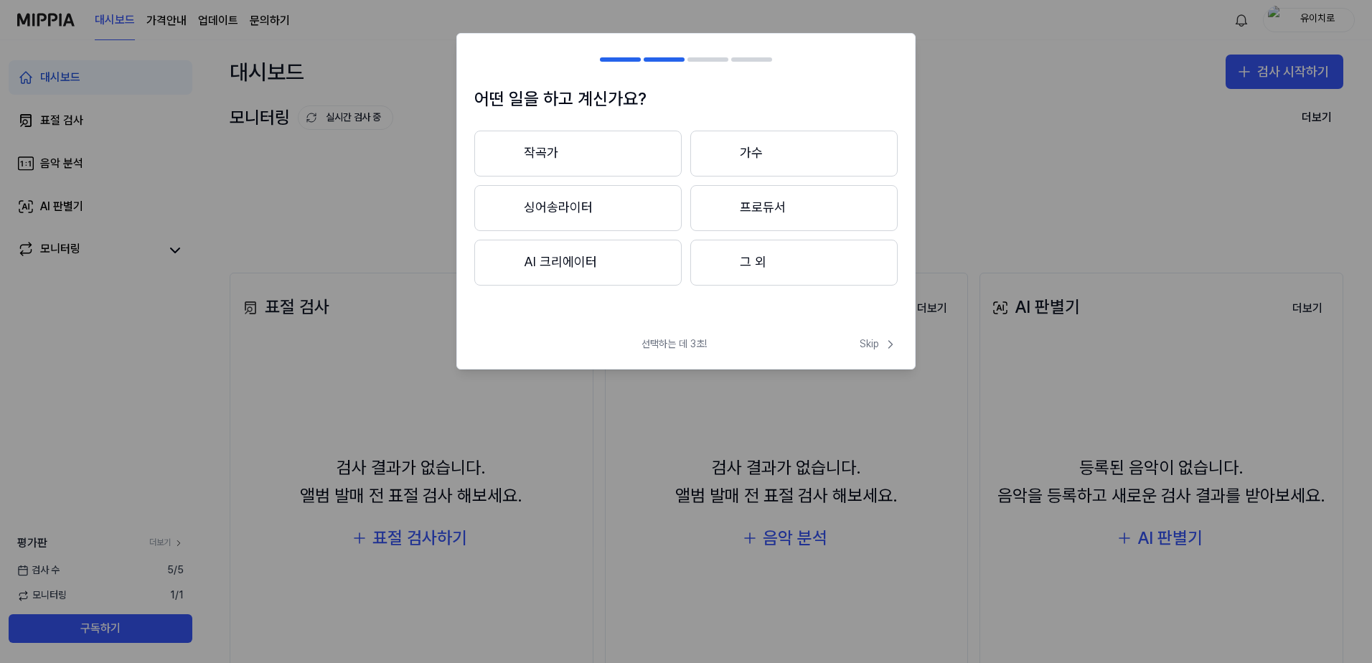
click at [629, 164] on button "작곡가" at bounding box center [577, 154] width 207 height 46
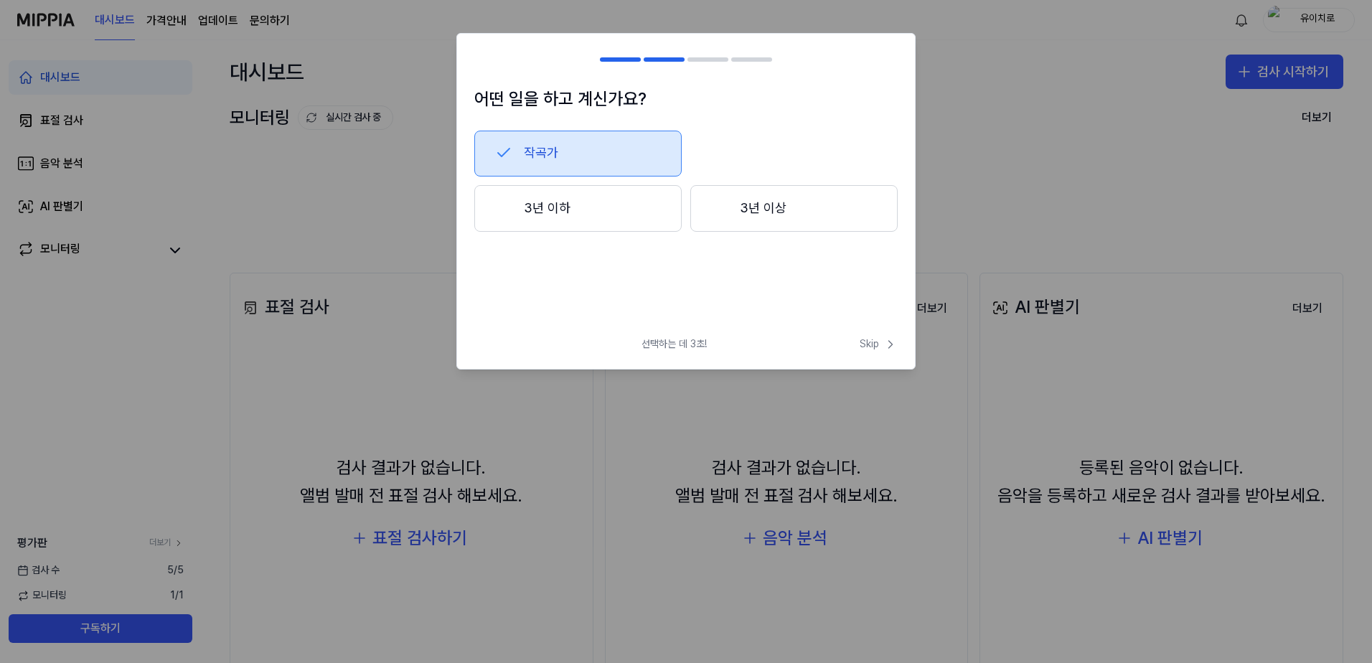
click at [561, 168] on button "작곡가" at bounding box center [577, 154] width 207 height 46
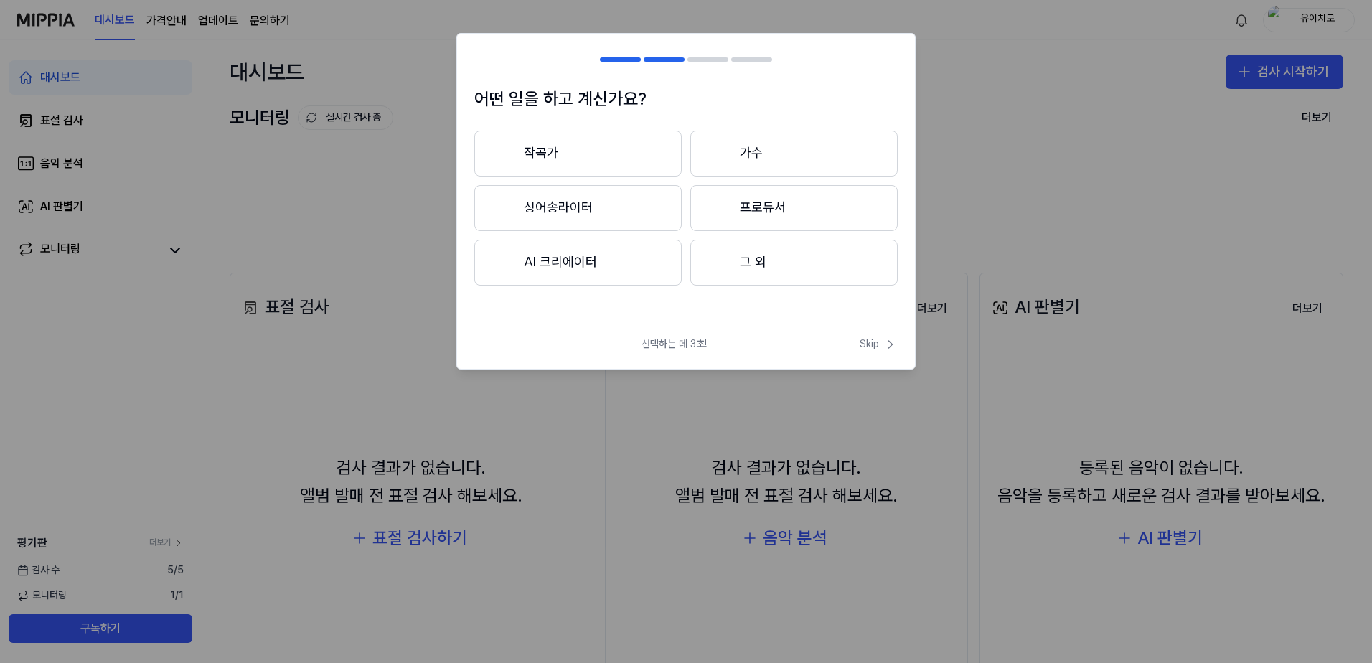
drag, startPoint x: 566, startPoint y: 262, endPoint x: 876, endPoint y: 336, distance: 318.7
click at [743, 338] on div "어떤 일을 하고 계신가요? 작곡가 가수 싱어송라이터 프로듀서 AI 크리에이터 그 외 선택하는 데 3초! Skip Skip" at bounding box center [685, 201] width 459 height 336
drag, startPoint x: 575, startPoint y: 271, endPoint x: 632, endPoint y: 160, distance: 124.2
click at [647, 164] on div "작곡가 가수 싱어송라이터 프로듀서 AI 크리에이터 그 외" at bounding box center [685, 208] width 423 height 155
click at [593, 152] on button "작곡가" at bounding box center [577, 154] width 207 height 46
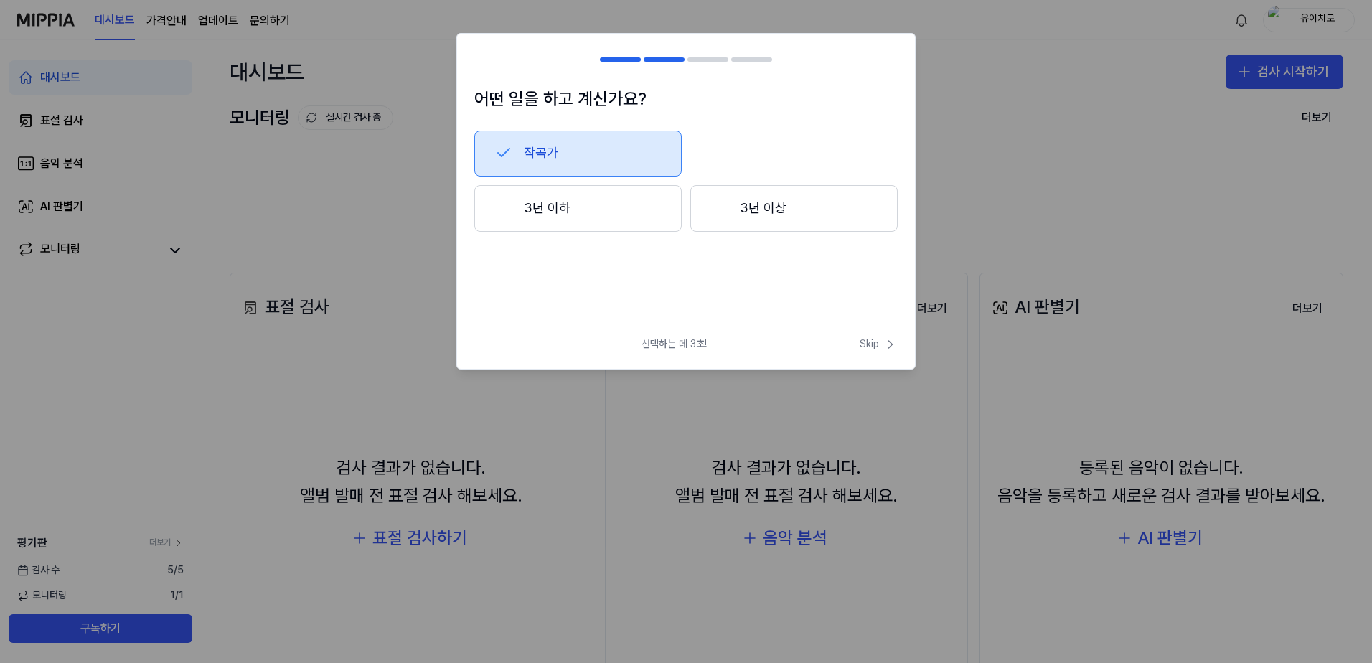
click at [581, 224] on button "3년 이하" at bounding box center [577, 208] width 207 height 47
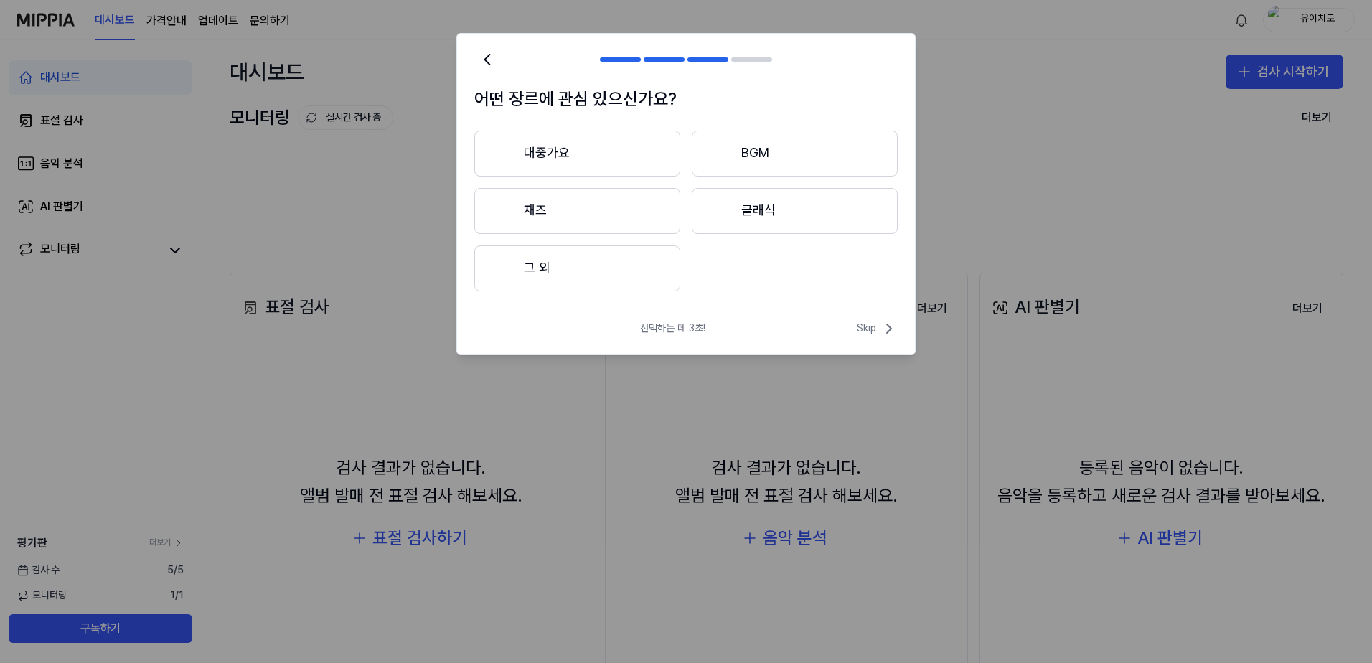
click at [564, 143] on button "대중가요" at bounding box center [577, 154] width 206 height 46
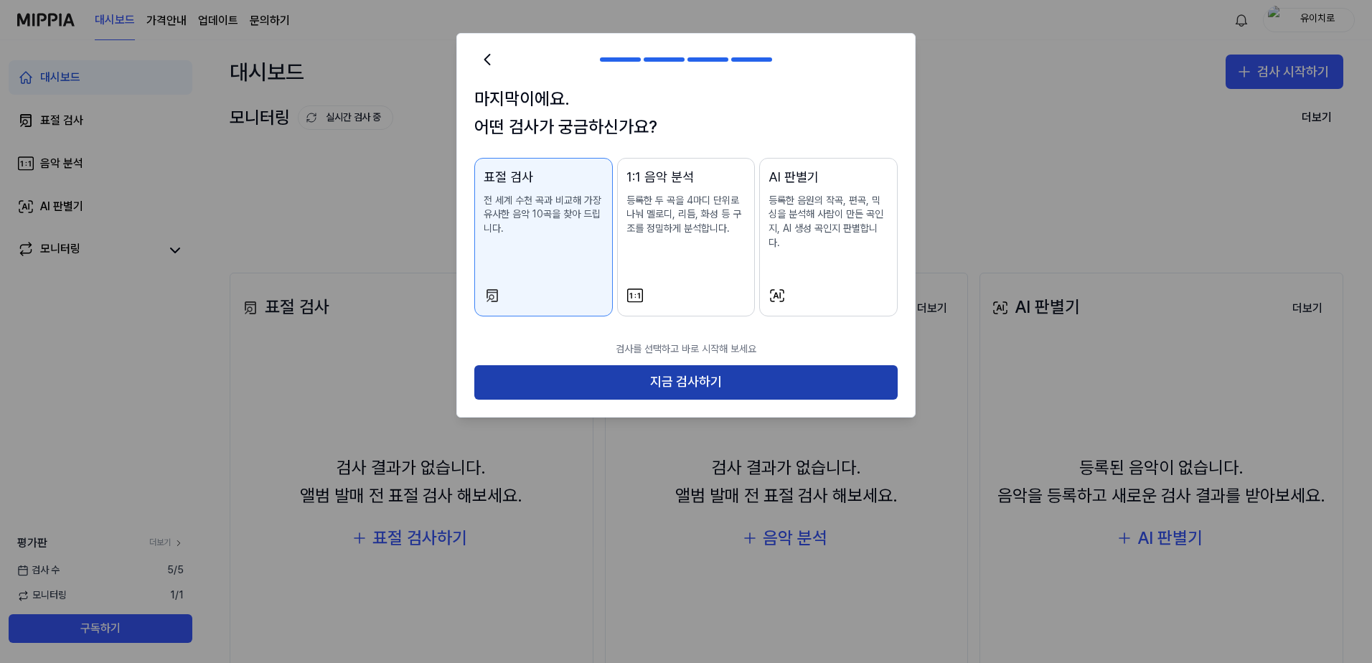
click at [751, 365] on button "지금 검사하기" at bounding box center [685, 382] width 423 height 34
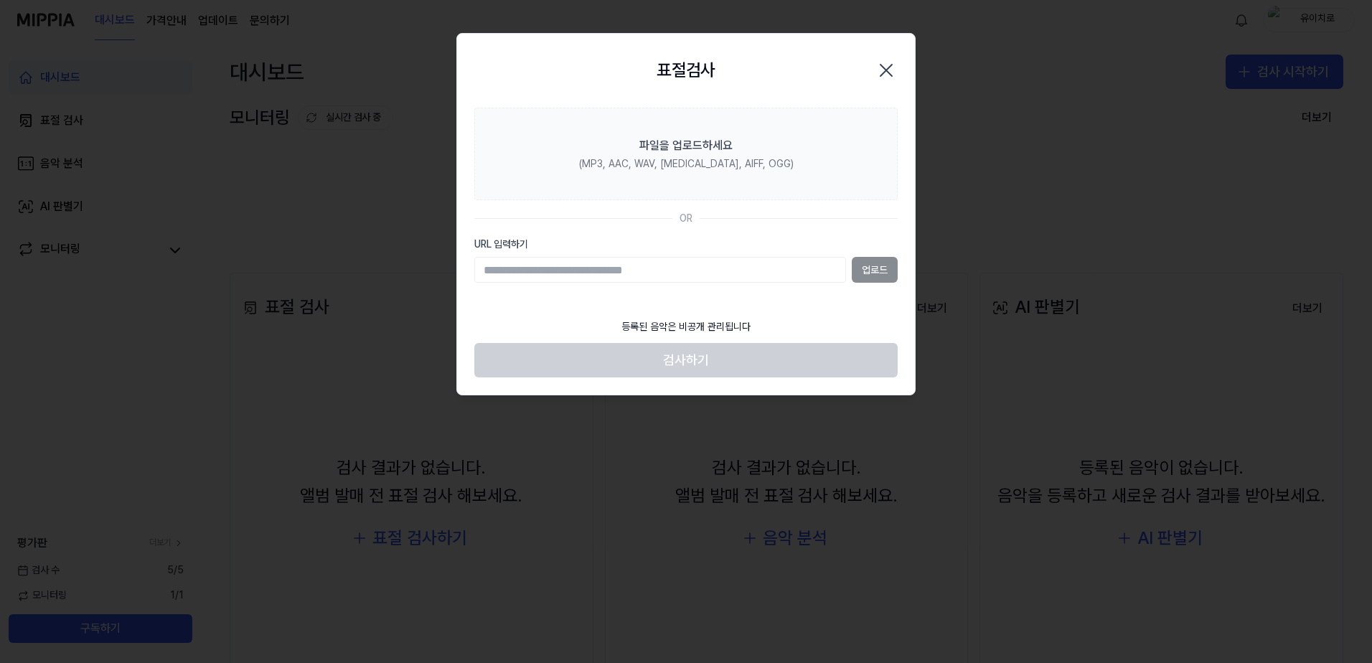
click at [879, 67] on icon "button" at bounding box center [886, 70] width 23 height 23
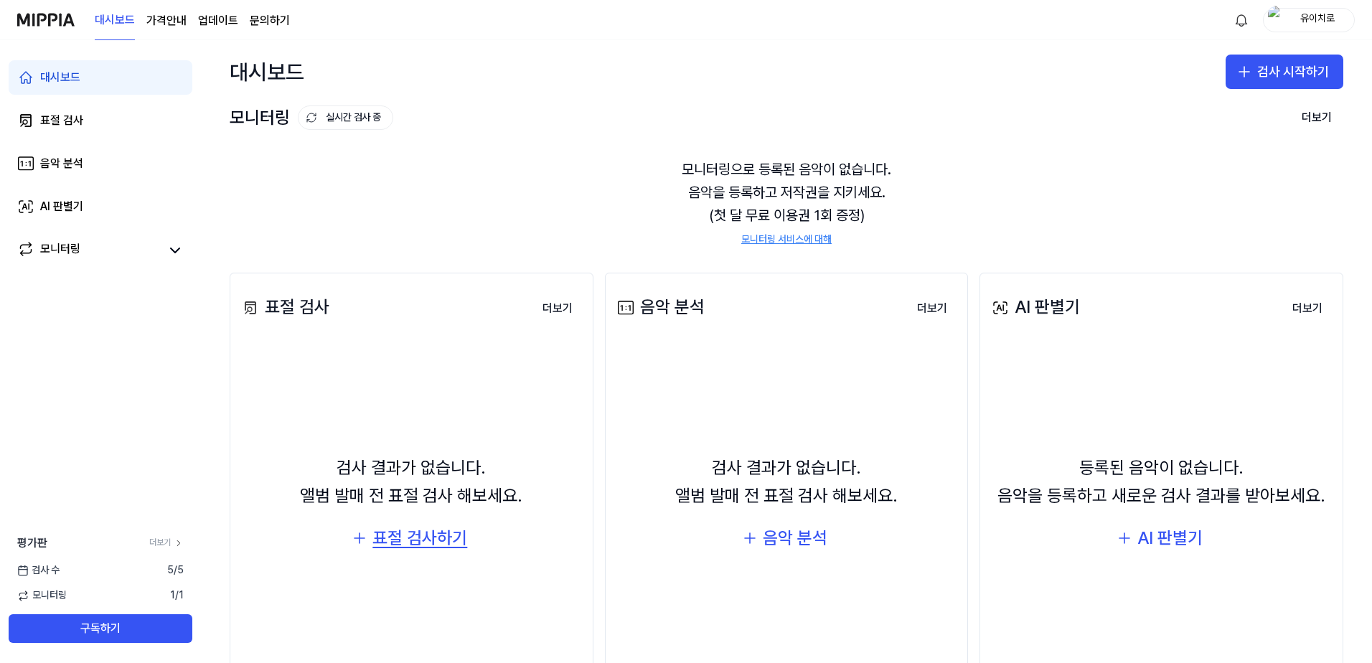
click at [390, 539] on div "표절 검사하기" at bounding box center [419, 538] width 95 height 27
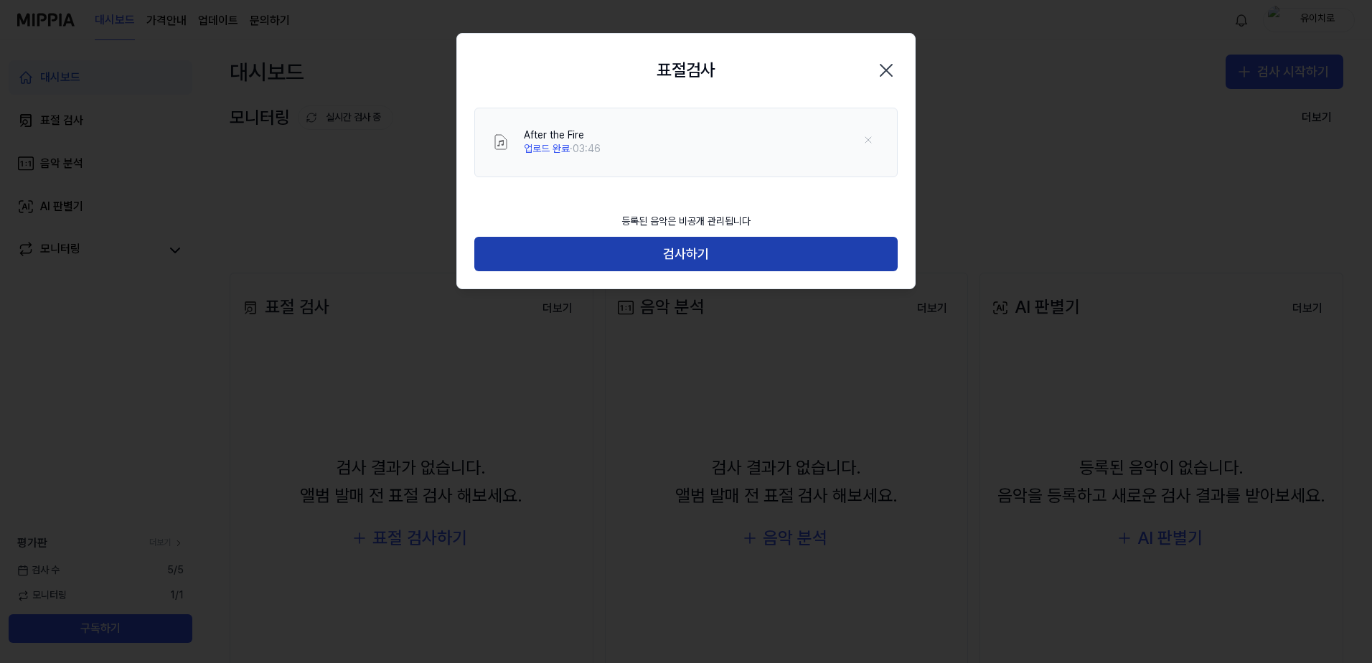
click at [710, 259] on button "검사하기" at bounding box center [685, 254] width 423 height 34
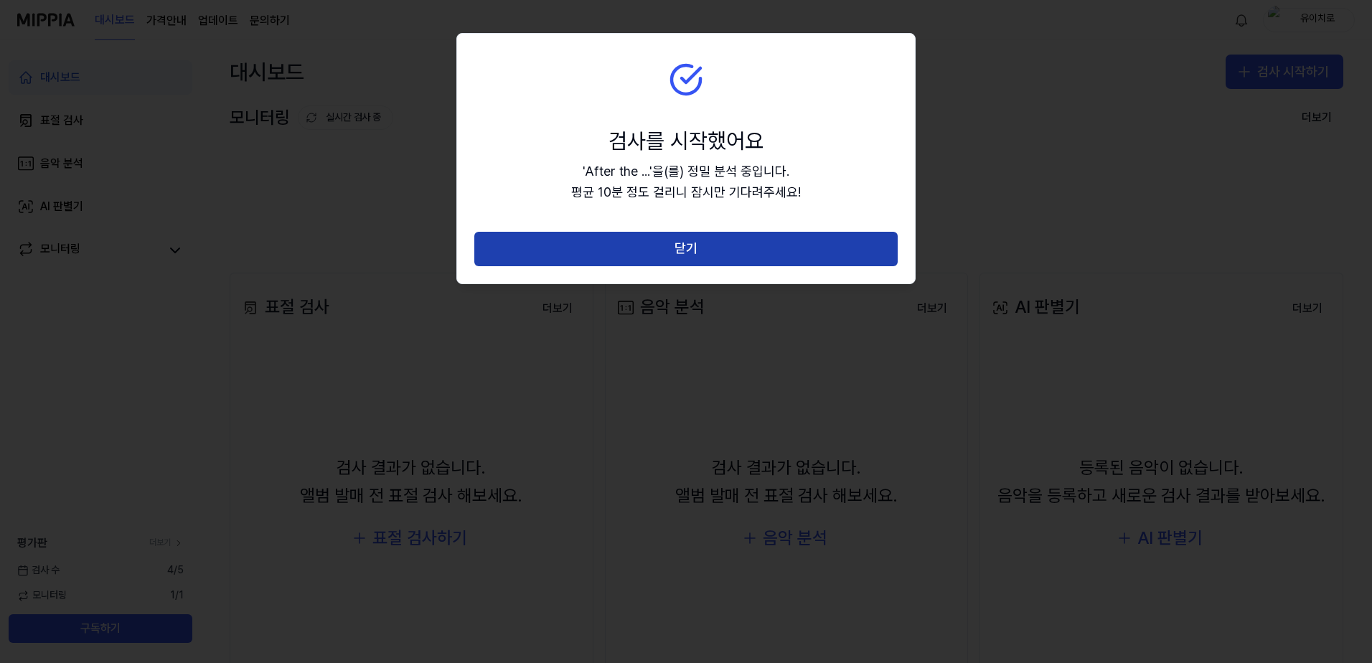
click at [705, 247] on button "닫기" at bounding box center [685, 249] width 423 height 34
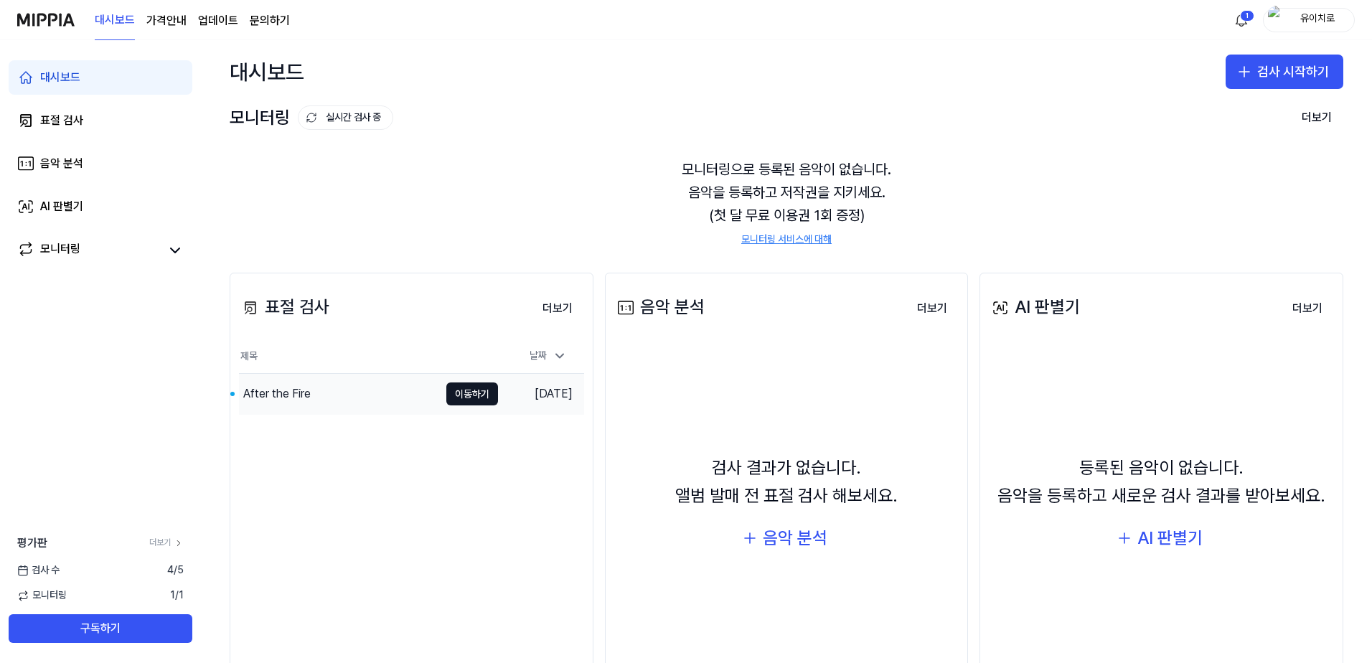
click at [349, 393] on div "After the Fire" at bounding box center [339, 394] width 200 height 40
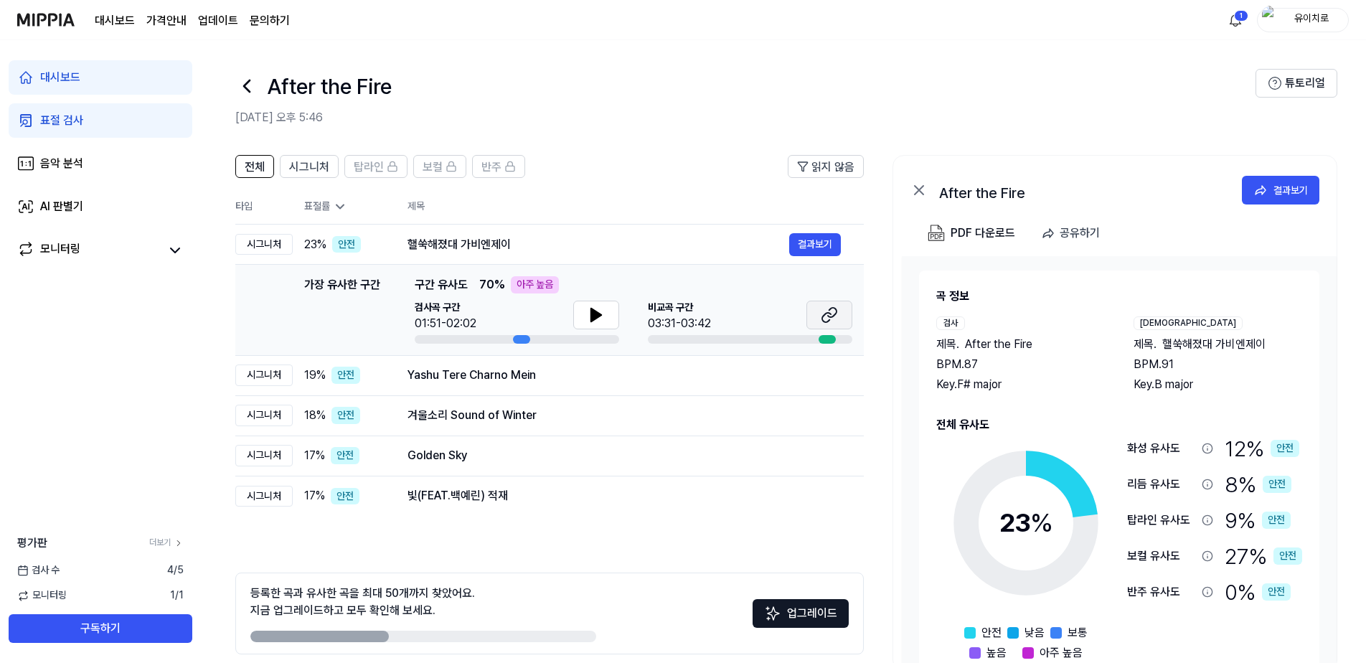
click at [844, 316] on button at bounding box center [830, 315] width 46 height 29
click at [589, 309] on icon at bounding box center [596, 314] width 17 height 17
click at [604, 314] on icon at bounding box center [596, 314] width 17 height 17
click at [594, 317] on icon at bounding box center [596, 315] width 10 height 13
click at [596, 316] on icon at bounding box center [596, 314] width 17 height 17
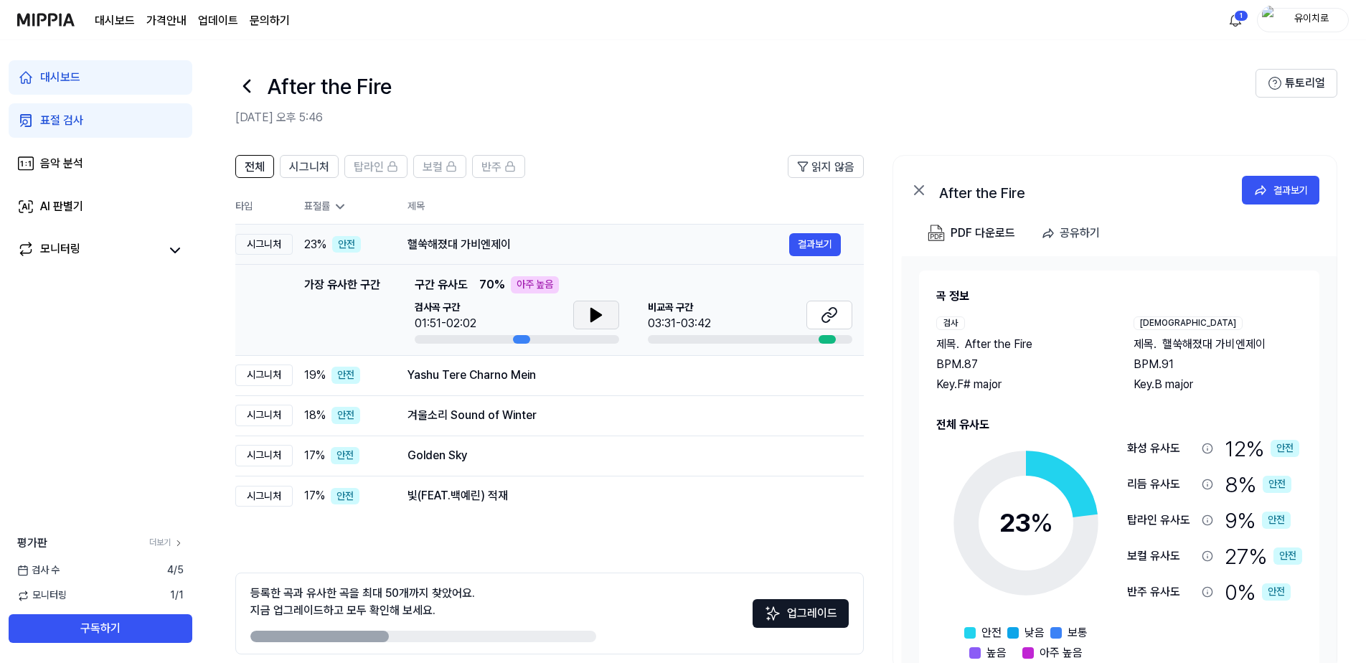
click at [304, 242] on td "23 % 안전" at bounding box center [339, 245] width 92 height 40
click at [381, 372] on div "19 % 안전" at bounding box center [344, 375] width 80 height 17
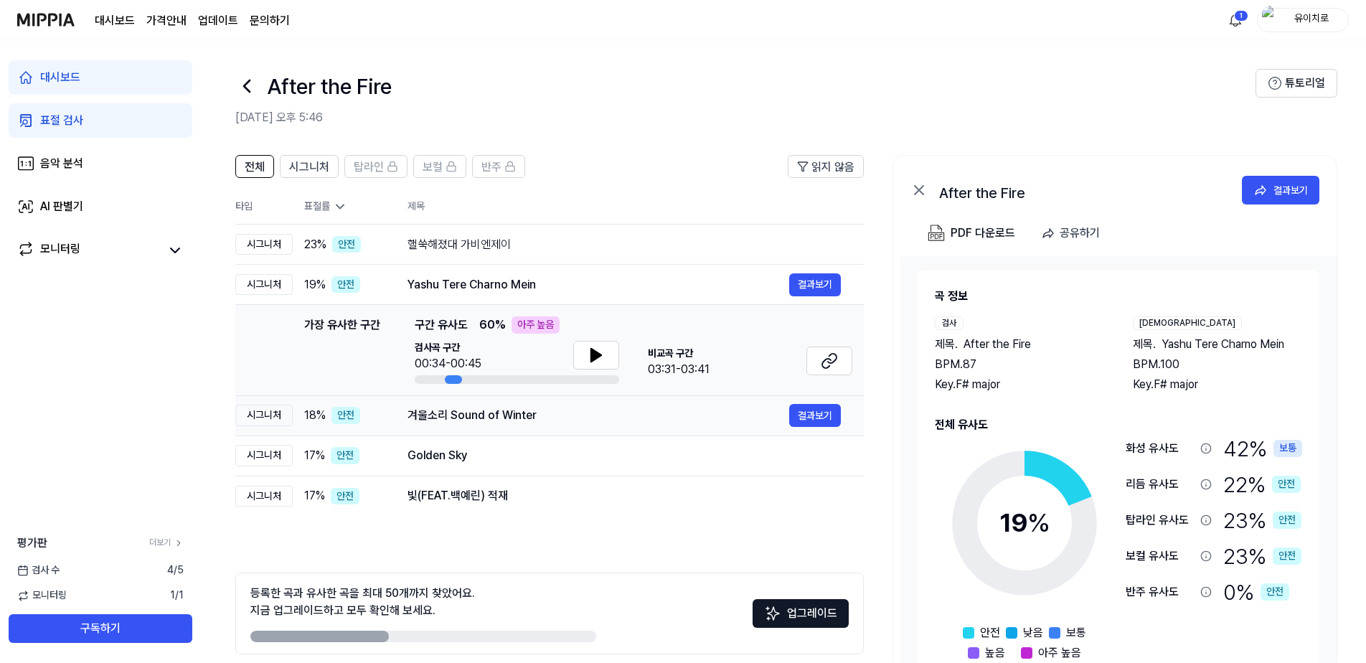
click at [396, 426] on td "겨울소리 Sound of Winter 결과보기" at bounding box center [624, 415] width 479 height 40
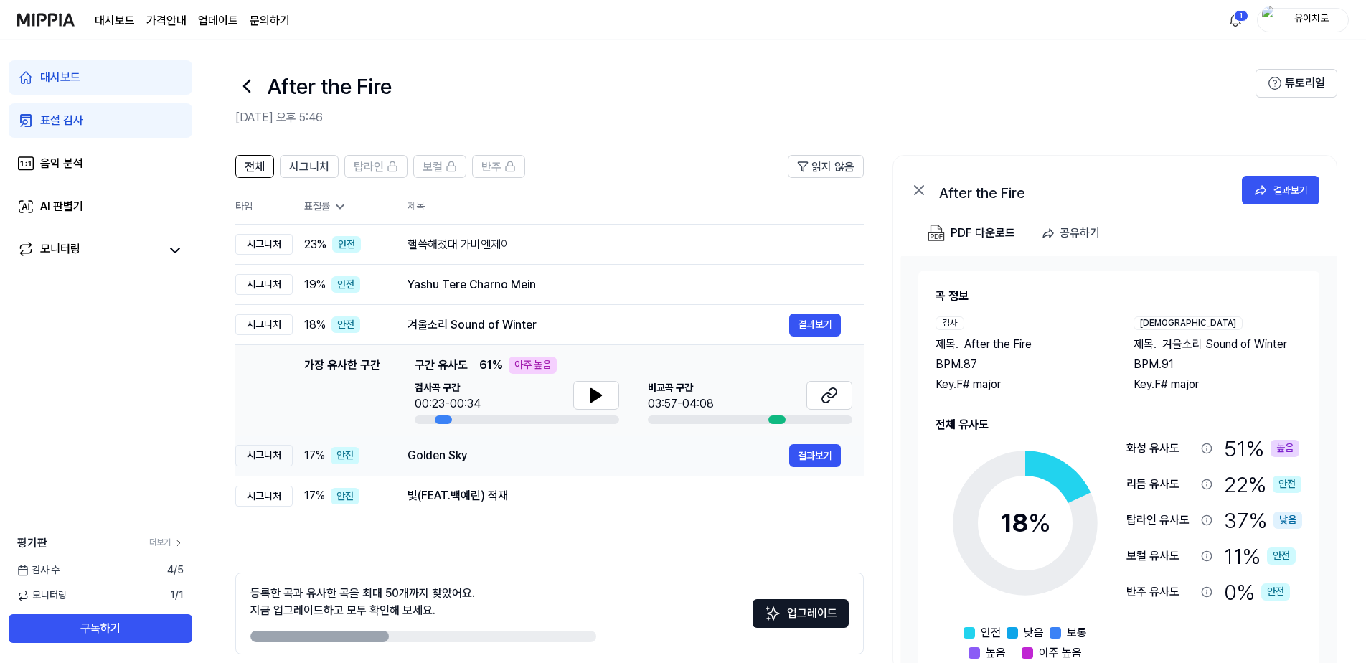
click at [399, 464] on td "Golden Sky 결과보기" at bounding box center [624, 456] width 479 height 40
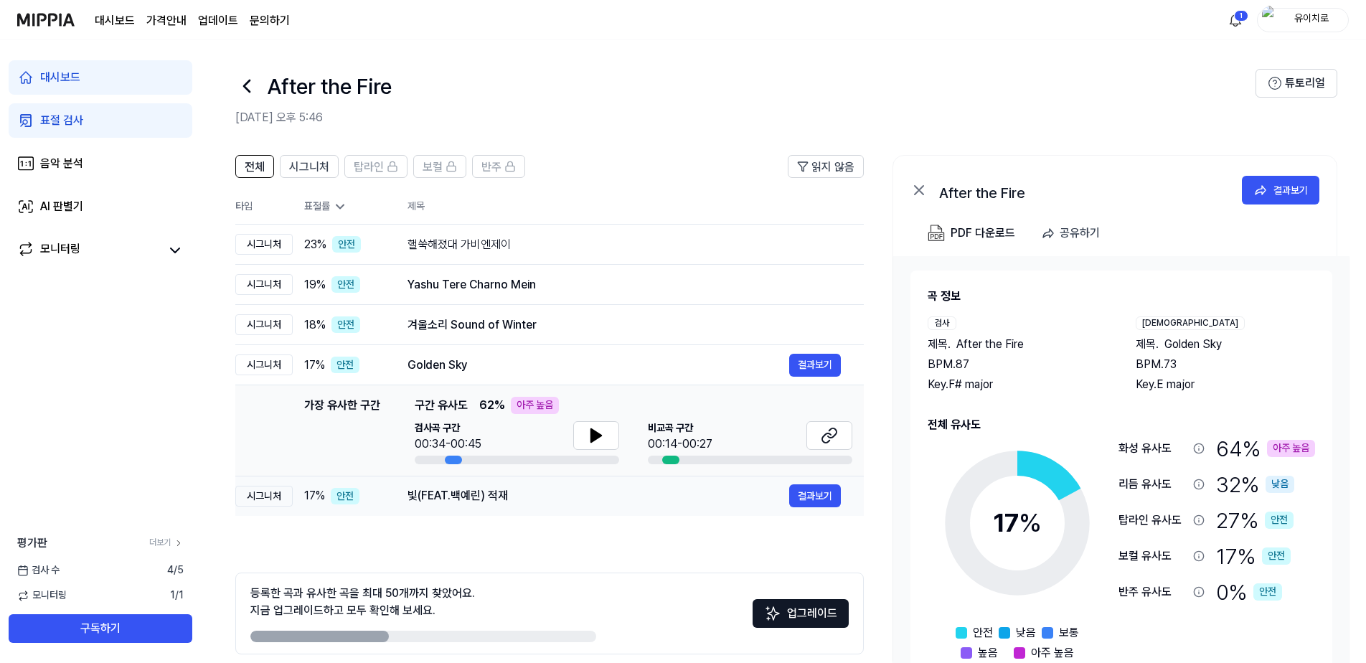
click at [391, 497] on td "빛(FEAT.백예린) 적재 결과보기" at bounding box center [624, 496] width 479 height 40
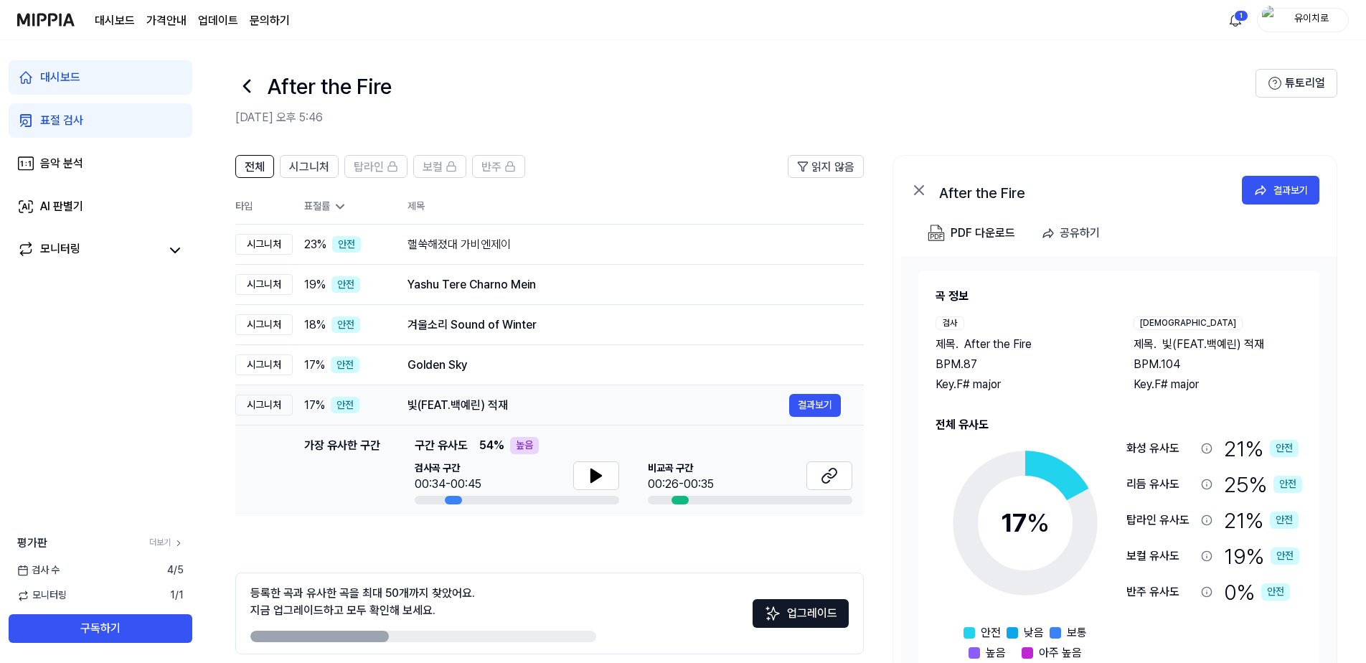
drag, startPoint x: 384, startPoint y: 413, endPoint x: 380, endPoint y: 390, distance: 22.7
click at [383, 413] on div "17 % 안전" at bounding box center [344, 405] width 80 height 17
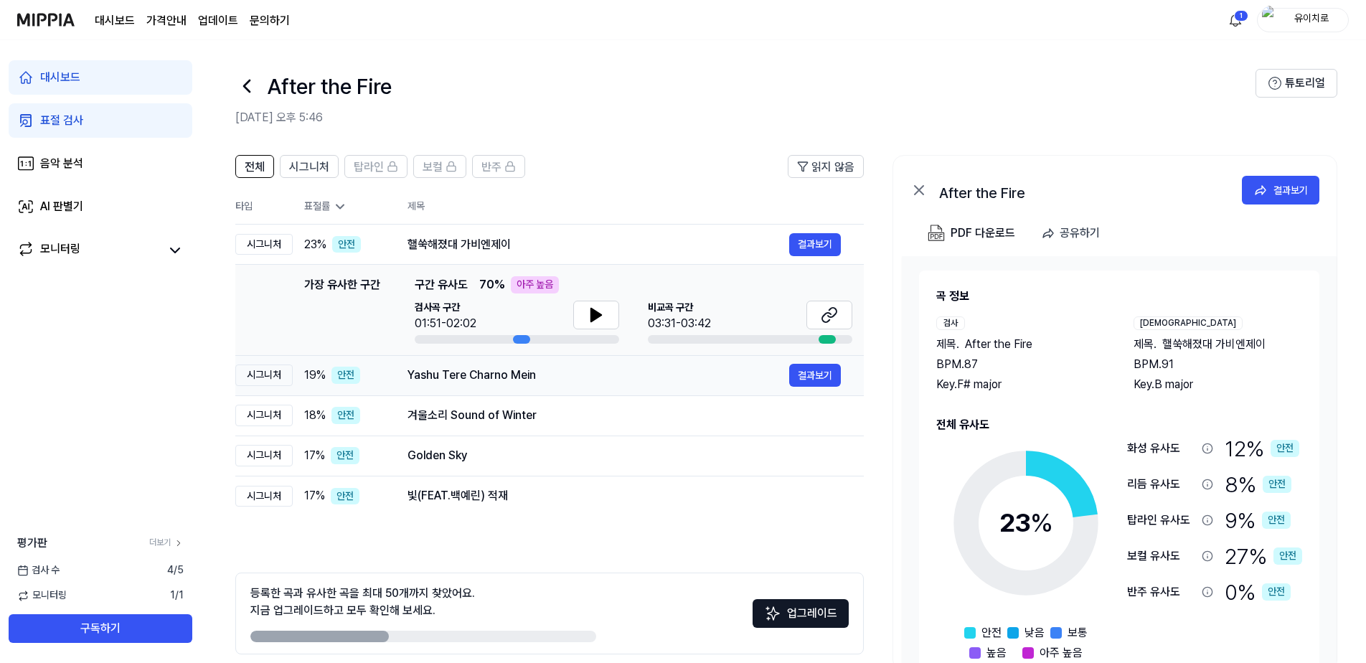
click at [377, 380] on div "19 % 안전" at bounding box center [344, 375] width 80 height 17
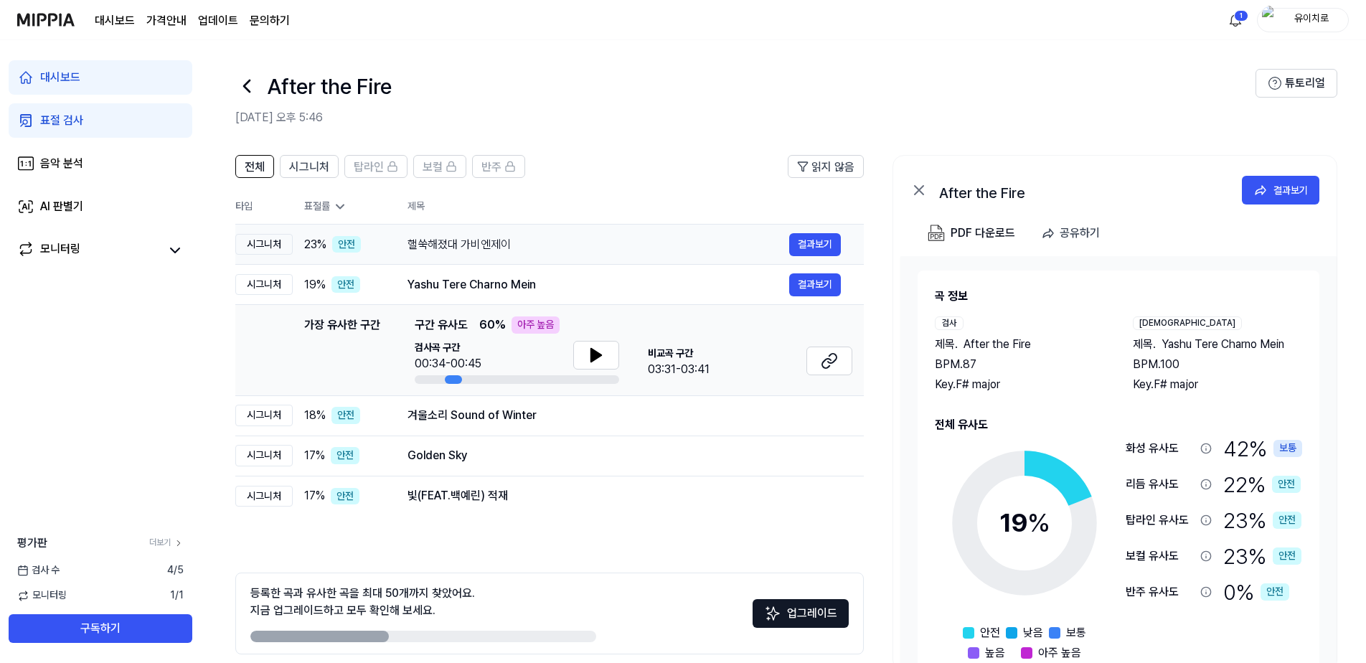
click at [389, 253] on td "핼쑥해졌대 가비엔제이 결과보기" at bounding box center [624, 245] width 479 height 40
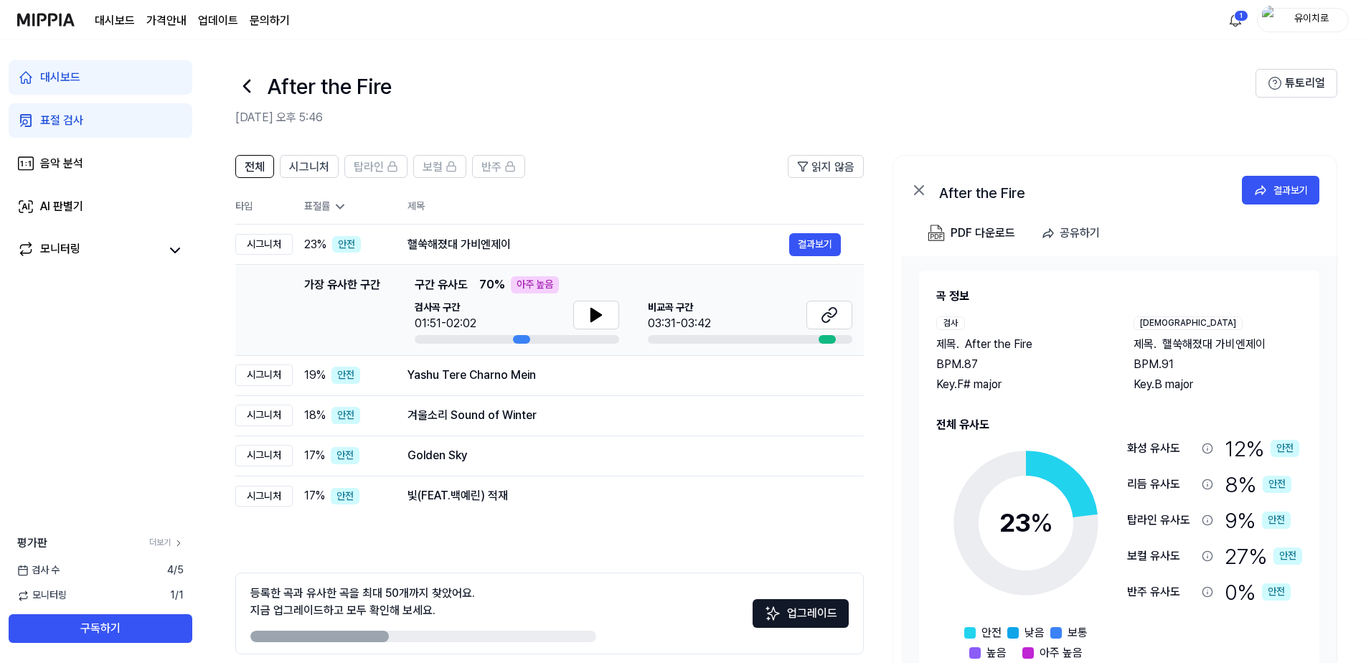
click at [288, 85] on h1 "After the Fire" at bounding box center [329, 86] width 125 height 30
click at [254, 88] on icon at bounding box center [246, 86] width 23 height 23
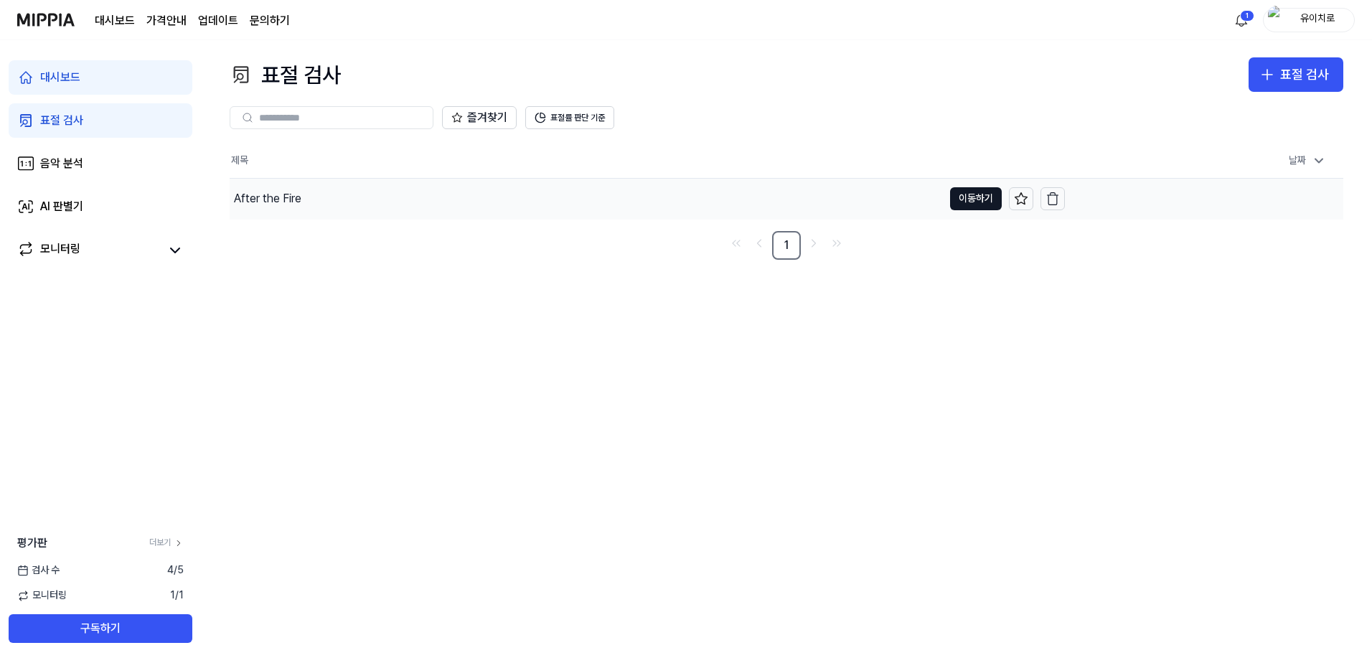
click at [376, 195] on div "After the Fire" at bounding box center [586, 199] width 713 height 40
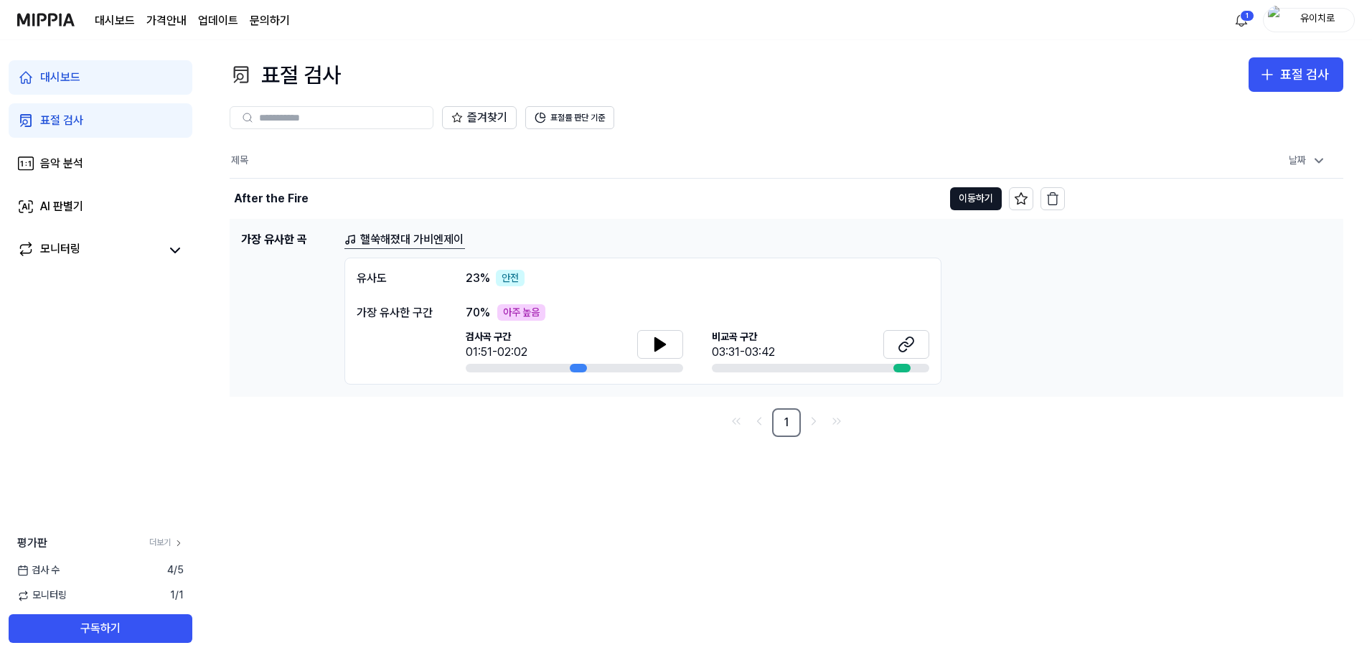
click at [514, 274] on div "안전" at bounding box center [510, 278] width 29 height 17
click at [1297, 79] on div "표절 검사" at bounding box center [1304, 75] width 49 height 21
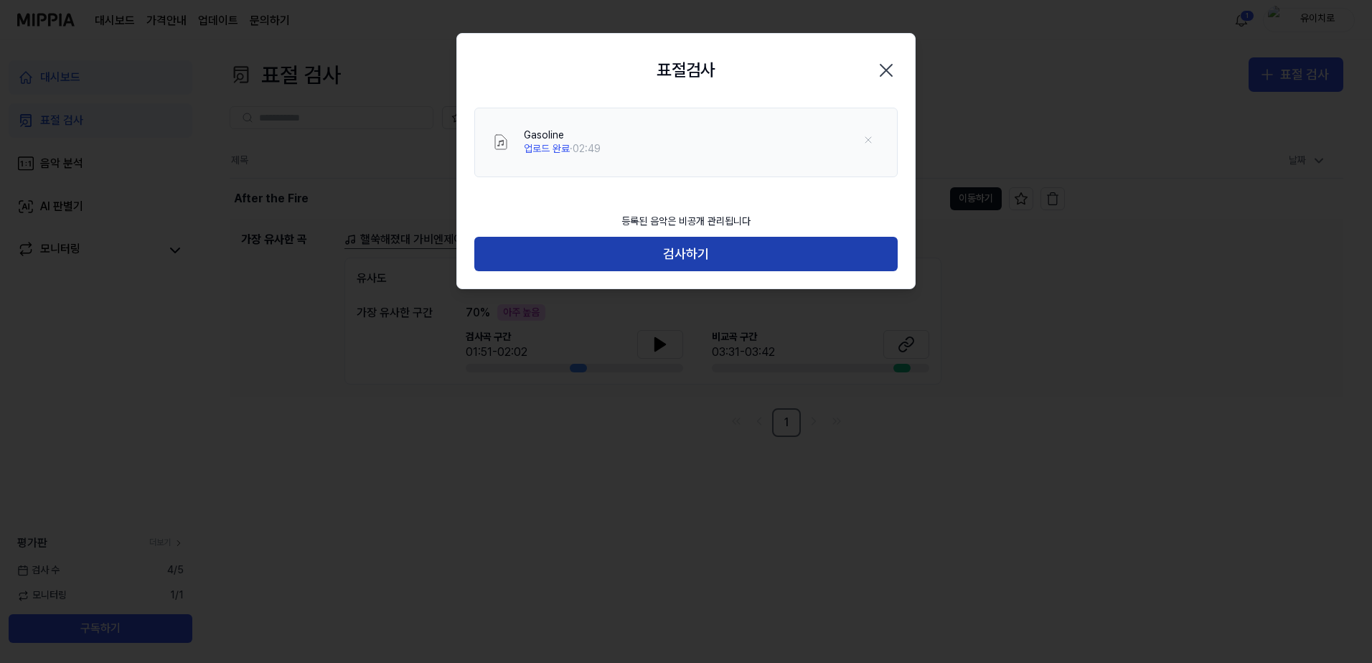
click at [717, 252] on button "검사하기" at bounding box center [685, 254] width 423 height 34
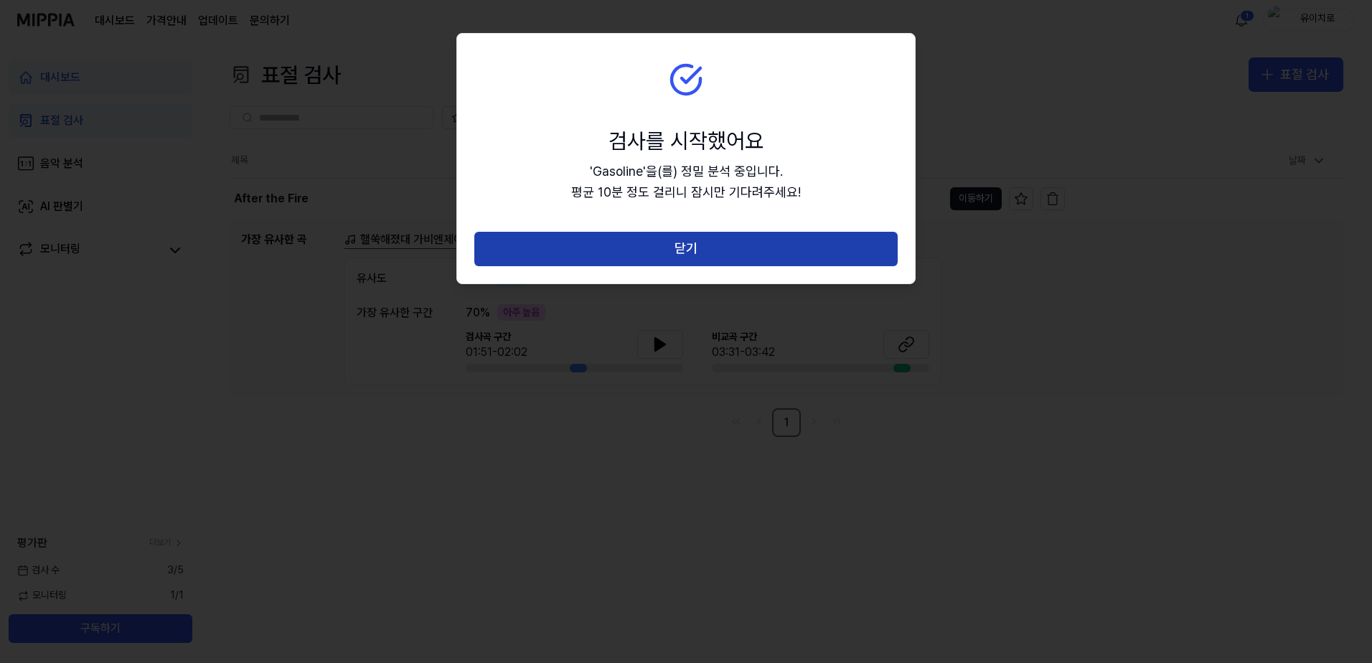
click at [718, 250] on button "닫기" at bounding box center [685, 249] width 423 height 34
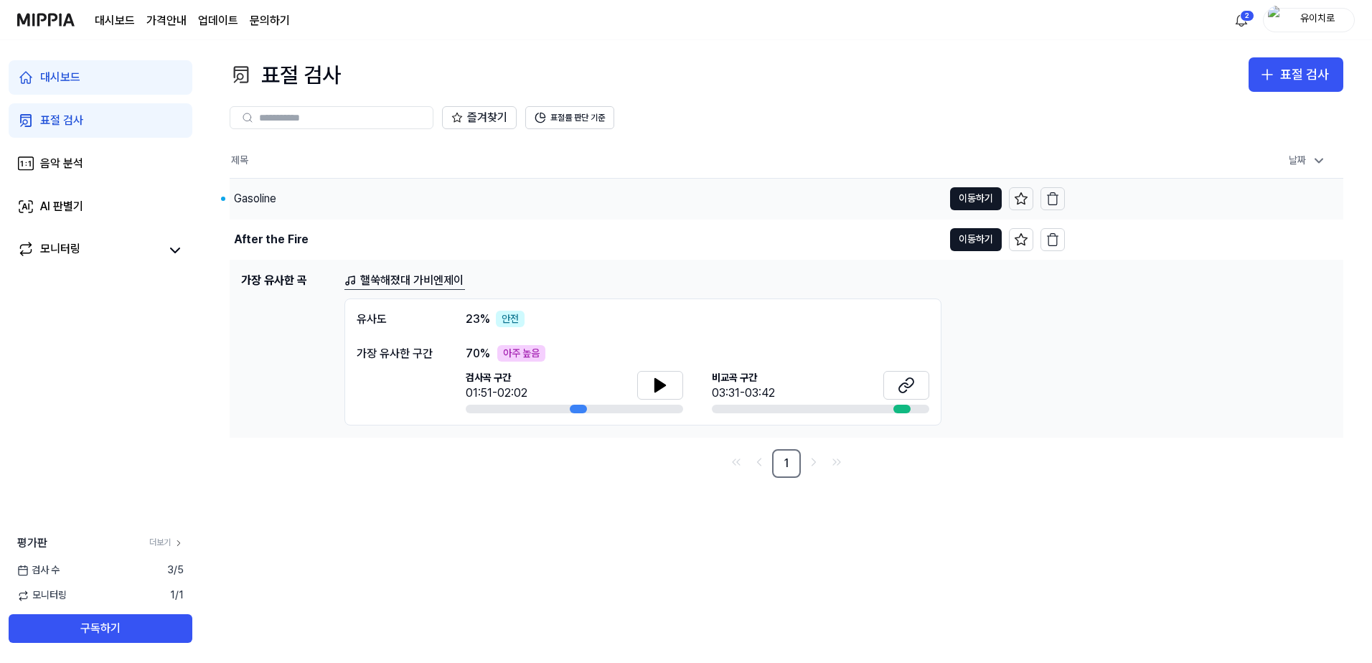
click at [269, 199] on div "Gasoline" at bounding box center [255, 198] width 42 height 17
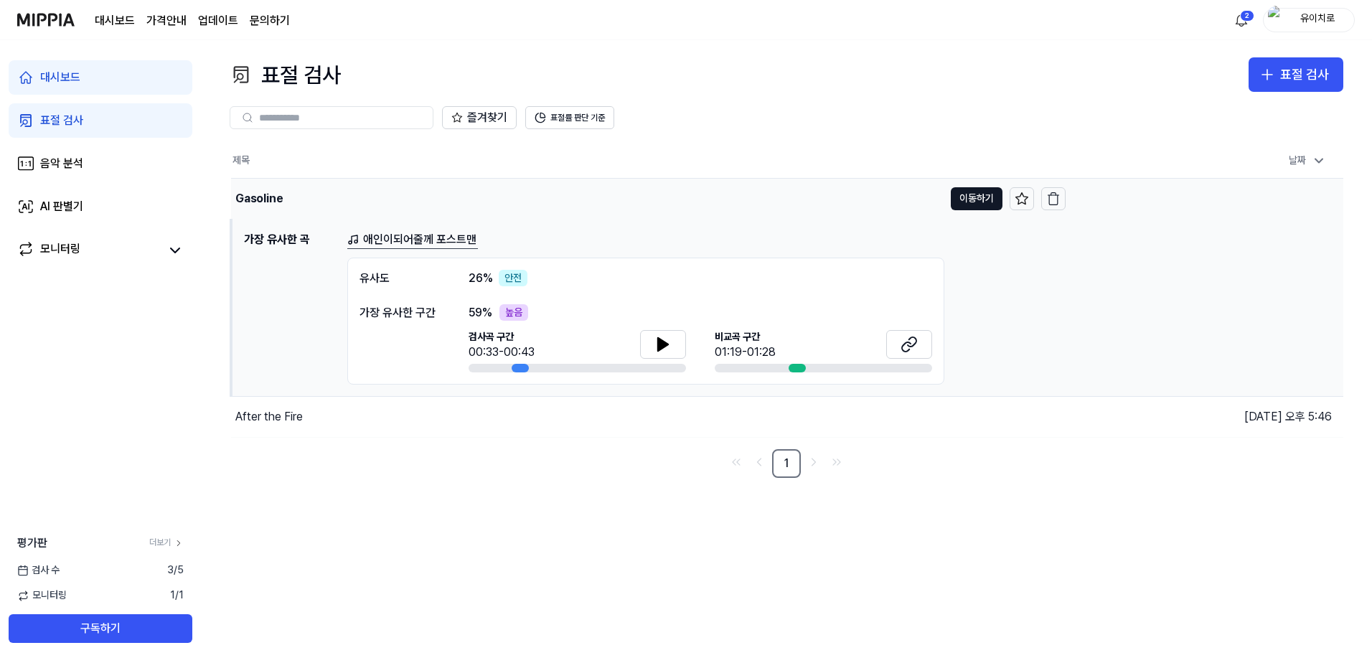
click at [263, 199] on div "Gasoline" at bounding box center [259, 198] width 48 height 17
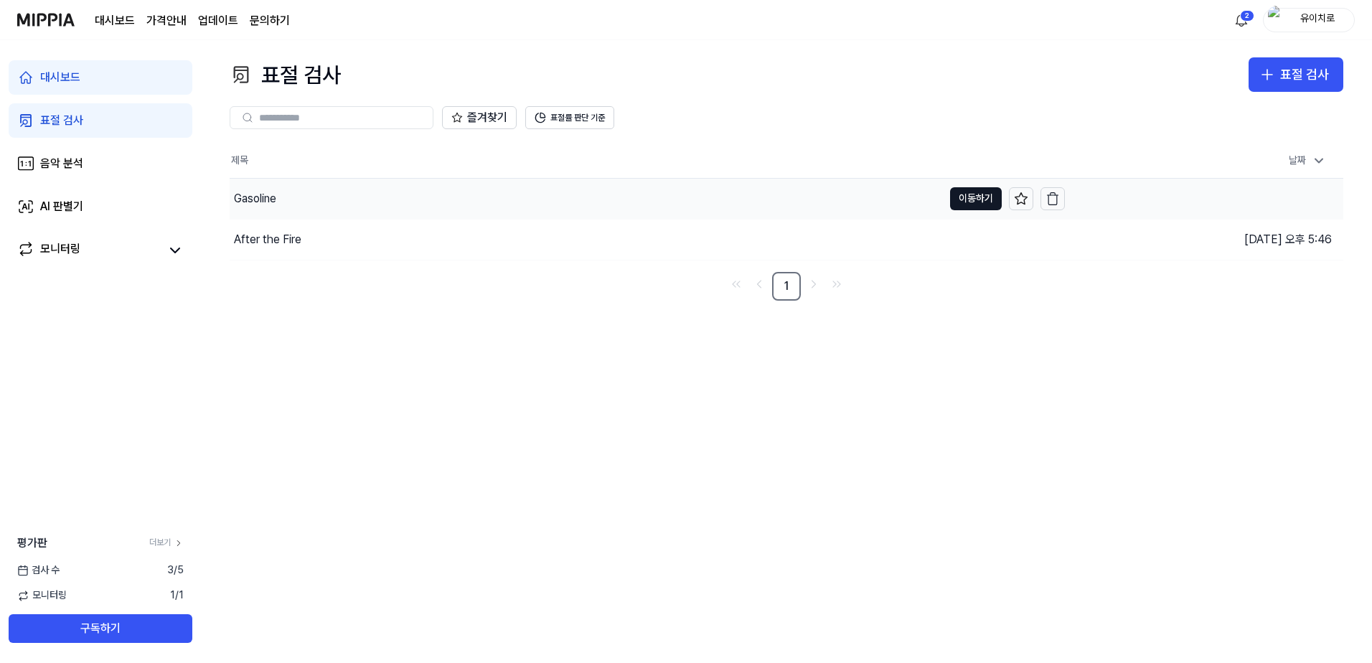
click at [287, 202] on div "Gasoline" at bounding box center [586, 199] width 713 height 40
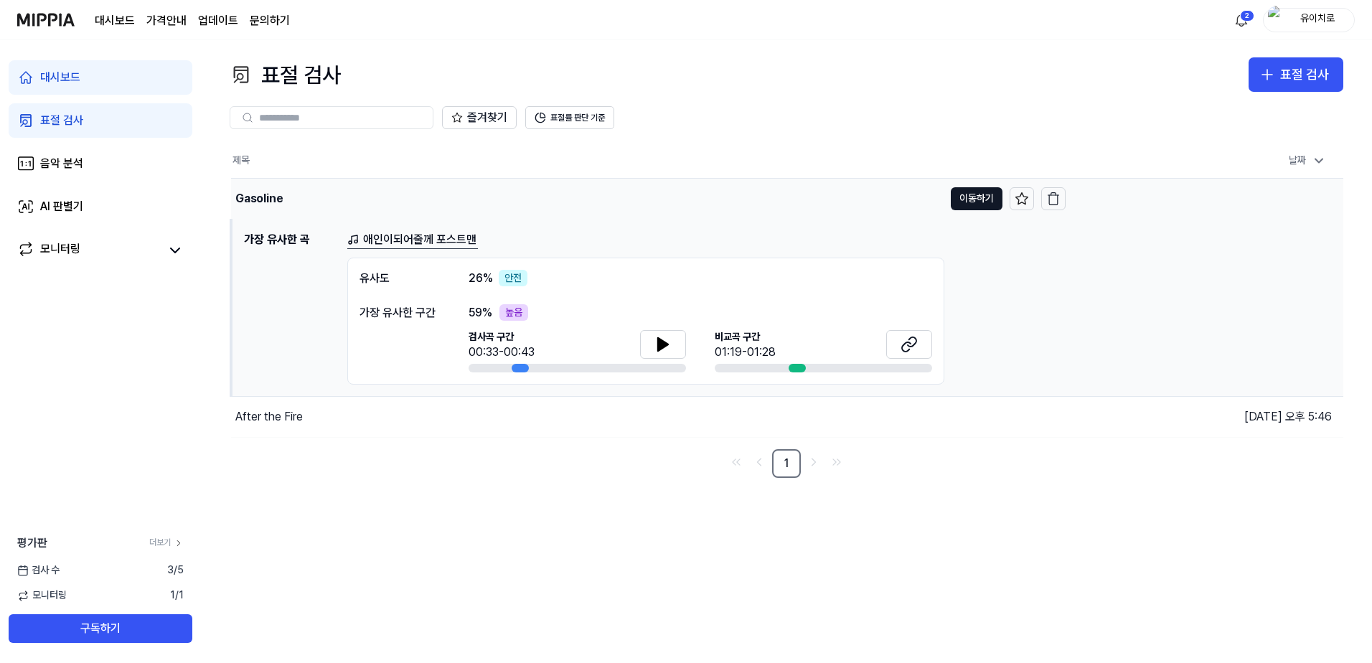
click at [369, 194] on div "Gasoline" at bounding box center [587, 199] width 713 height 40
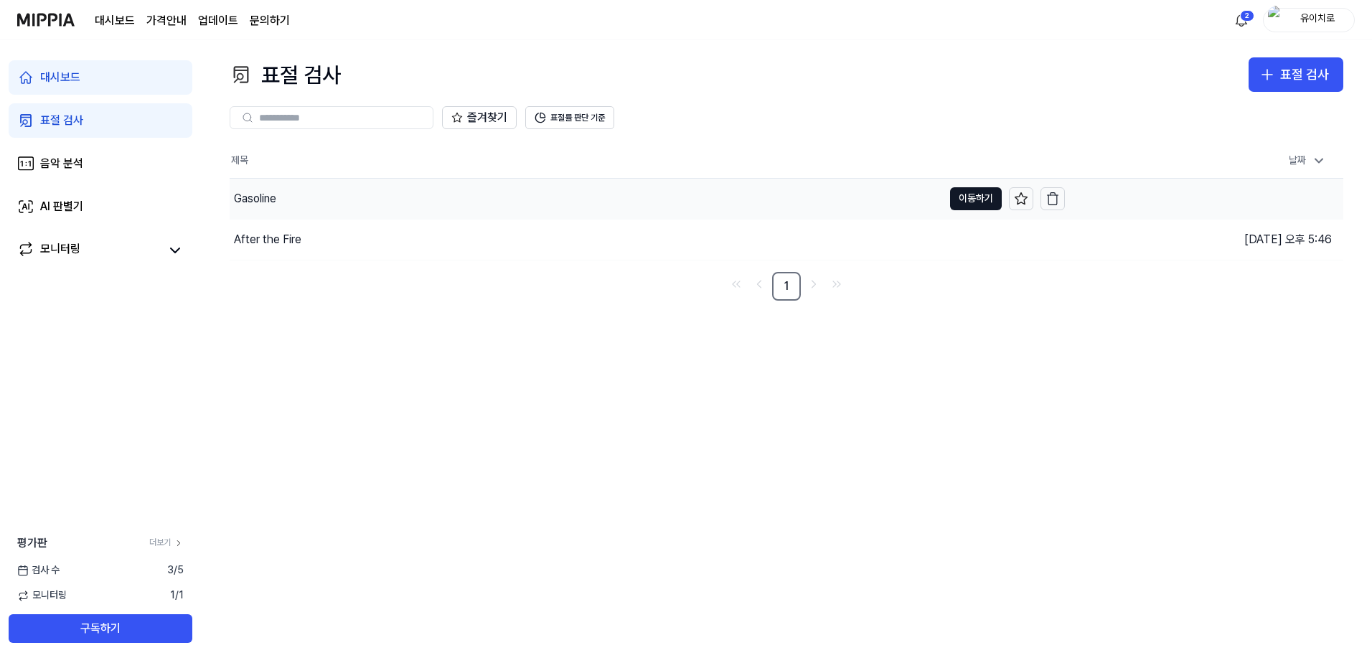
click at [372, 192] on div "Gasoline" at bounding box center [586, 199] width 713 height 40
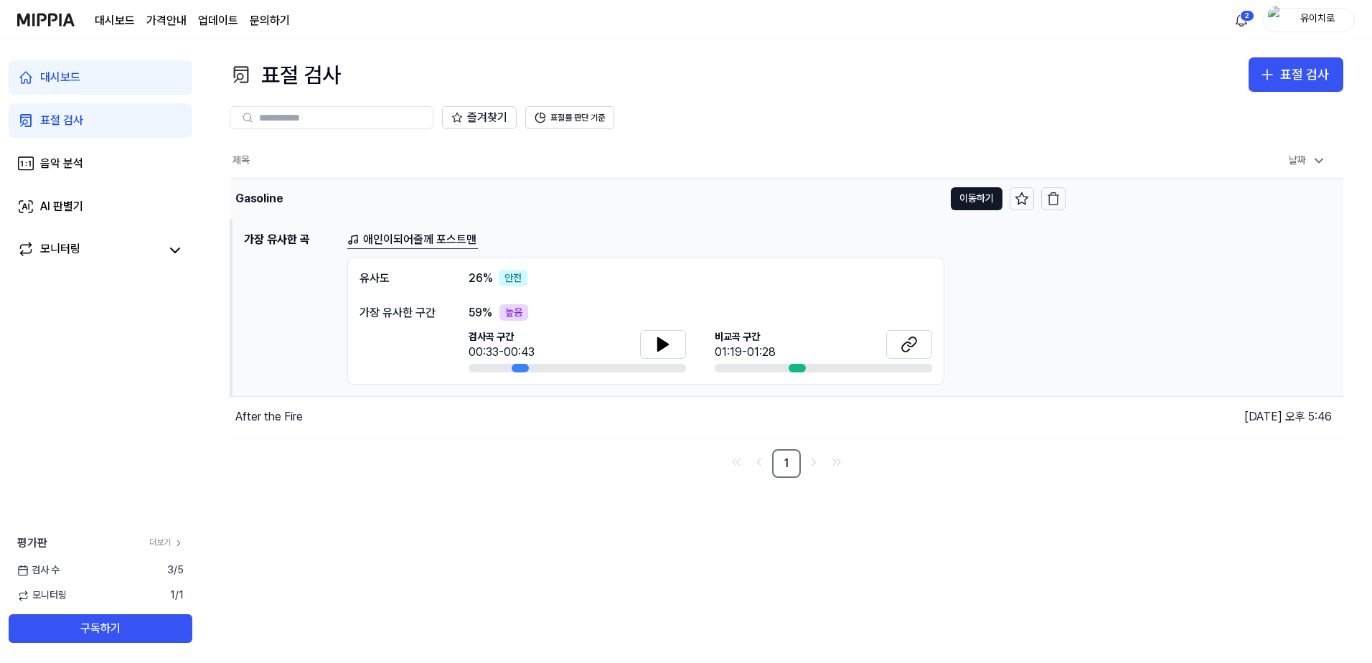
click at [372, 192] on div "Gasoline" at bounding box center [587, 199] width 713 height 40
